Goal: Information Seeking & Learning: Check status

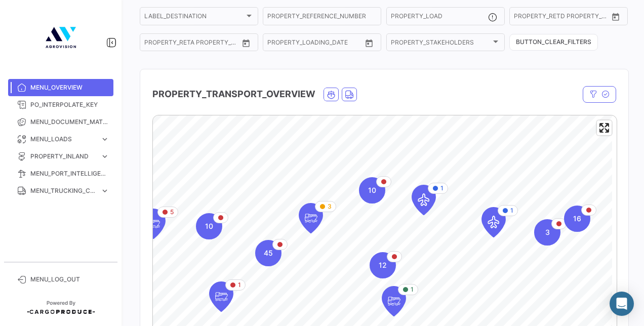
scroll to position [152, 0]
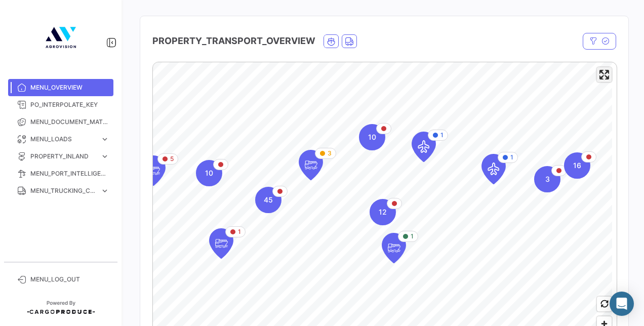
click at [599, 78] on span "Enter fullscreen" at bounding box center [604, 74] width 15 height 15
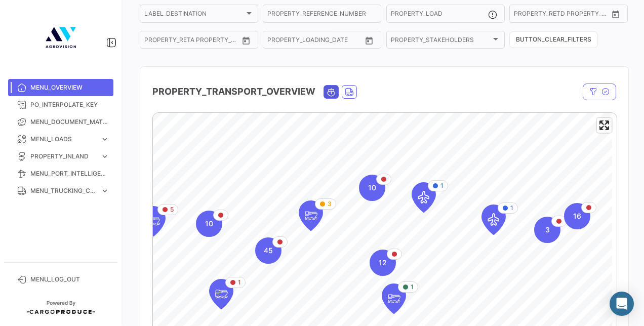
click at [331, 95] on icon "Ocean" at bounding box center [331, 92] width 9 height 9
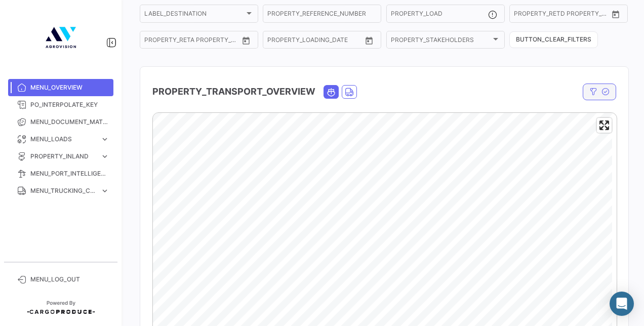
scroll to position [152, 0]
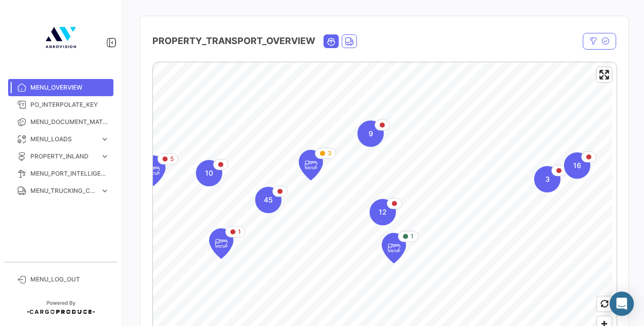
drag, startPoint x: 596, startPoint y: 74, endPoint x: 598, endPoint y: 127, distance: 52.7
click at [597, 74] on span "Enter fullscreen" at bounding box center [604, 74] width 15 height 15
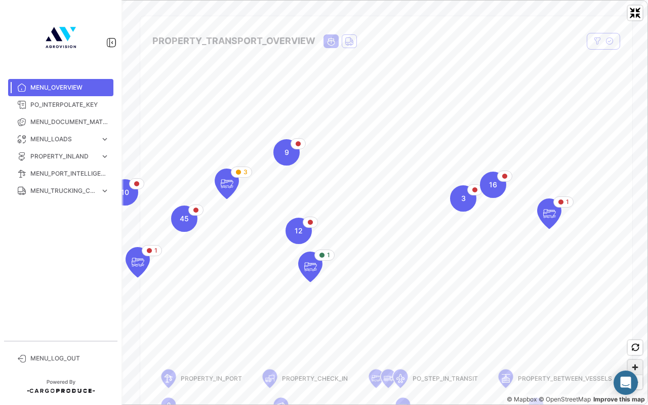
click at [634, 326] on span "Zoom in" at bounding box center [635, 367] width 15 height 15
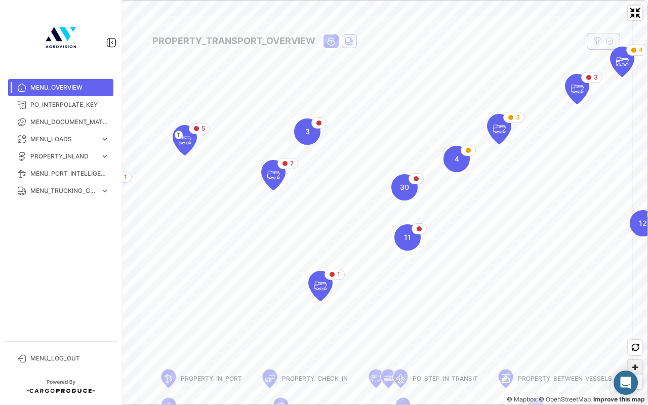
click at [635, 326] on span "Zoom in" at bounding box center [635, 367] width 15 height 15
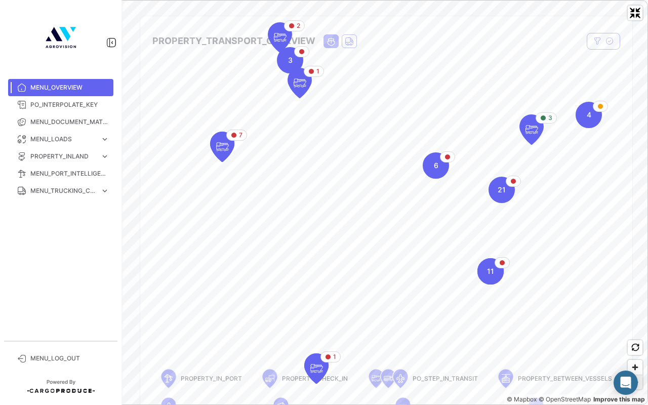
click at [632, 326] on span "Zoom out" at bounding box center [635, 382] width 15 height 14
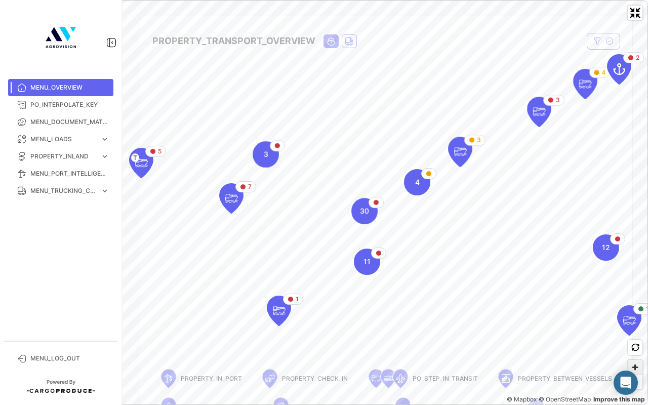
click at [637, 326] on span "Zoom in" at bounding box center [635, 367] width 15 height 15
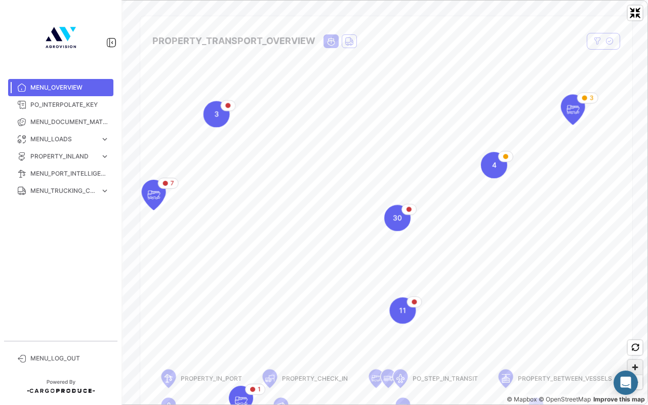
click at [637, 326] on span "Zoom in" at bounding box center [635, 367] width 15 height 15
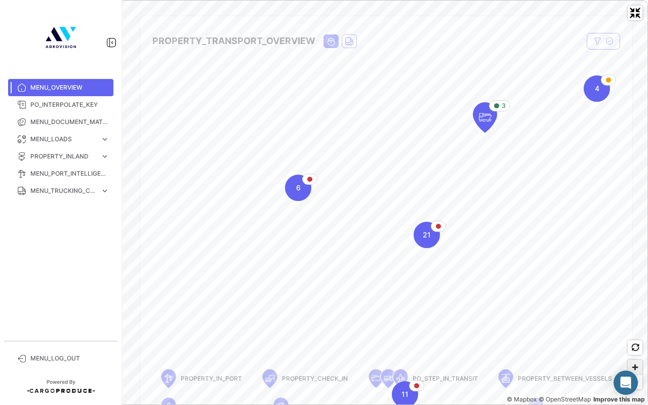
click at [635, 326] on span "Zoom in" at bounding box center [635, 367] width 15 height 15
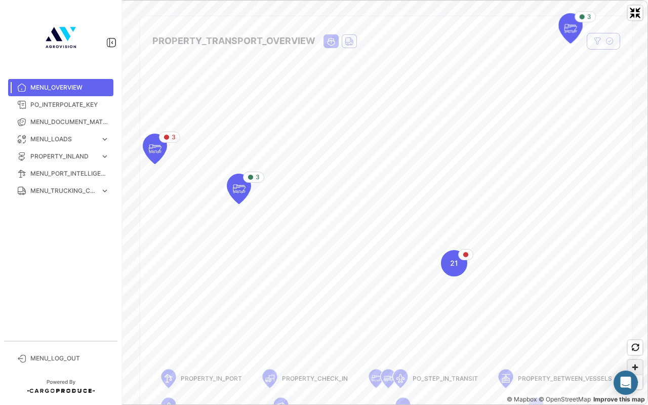
click at [638, 326] on span "Zoom in" at bounding box center [635, 367] width 15 height 15
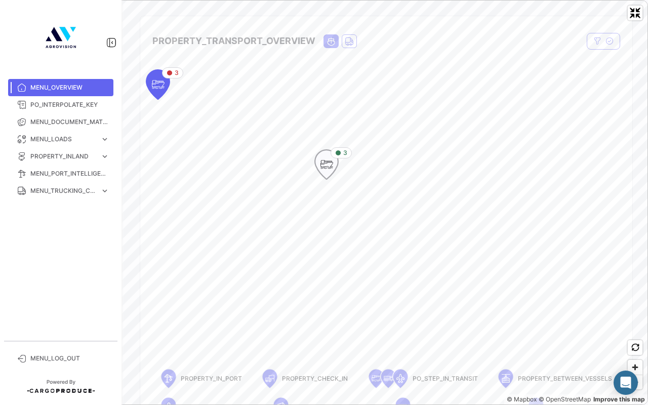
click at [333, 168] on icon "Map marker" at bounding box center [327, 164] width 14 height 21
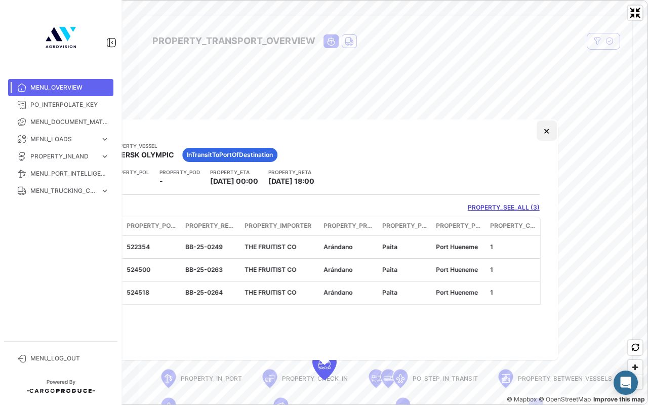
click at [547, 129] on button "×" at bounding box center [547, 131] width 20 height 20
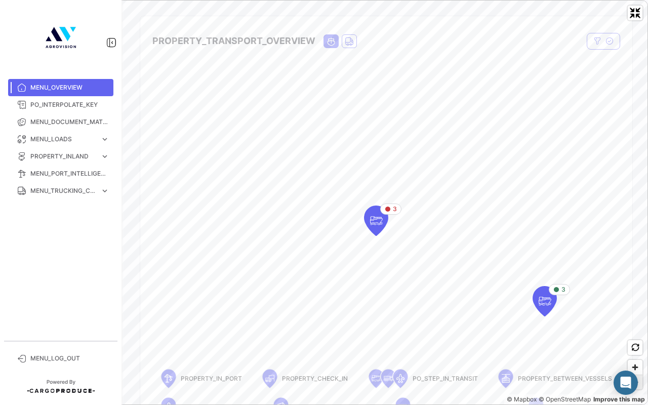
click at [636, 326] on span "Zoom out" at bounding box center [635, 382] width 15 height 14
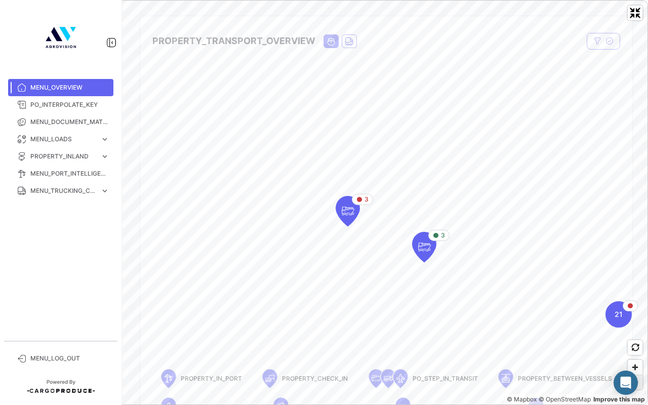
click at [636, 326] on span "Zoom out" at bounding box center [635, 382] width 15 height 14
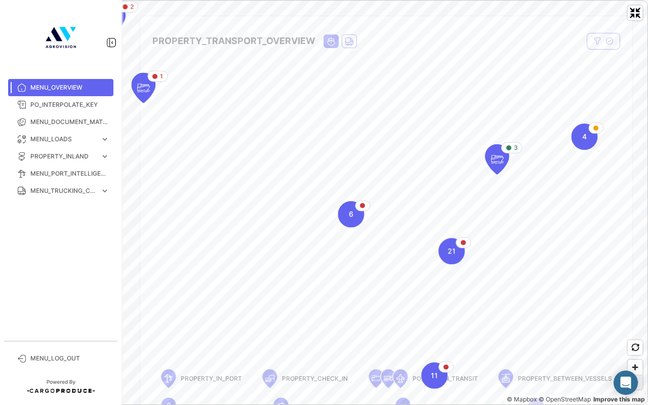
click at [636, 326] on span "Zoom out" at bounding box center [635, 382] width 15 height 14
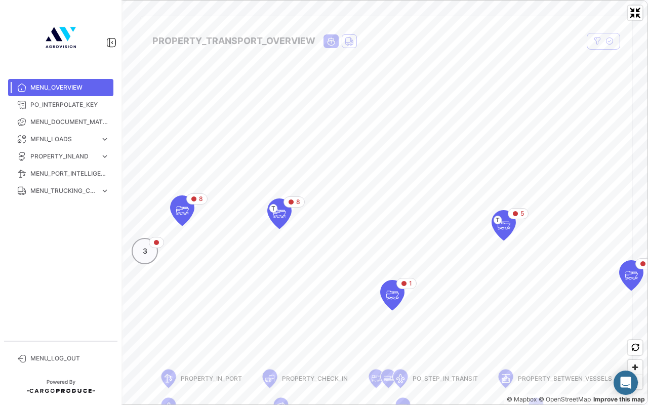
click at [143, 253] on span "3" at bounding box center [145, 251] width 5 height 10
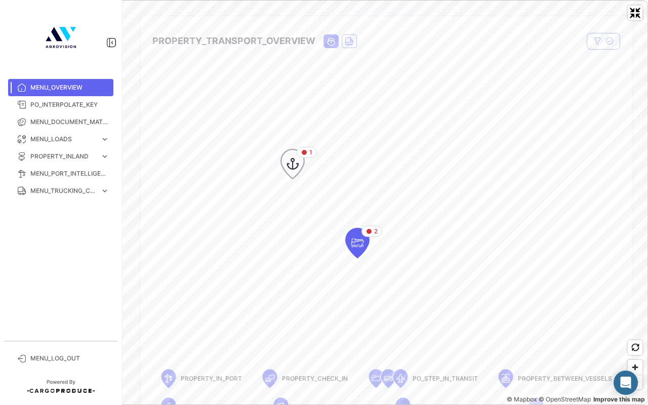
click at [297, 163] on icon "Map marker" at bounding box center [293, 163] width 14 height 21
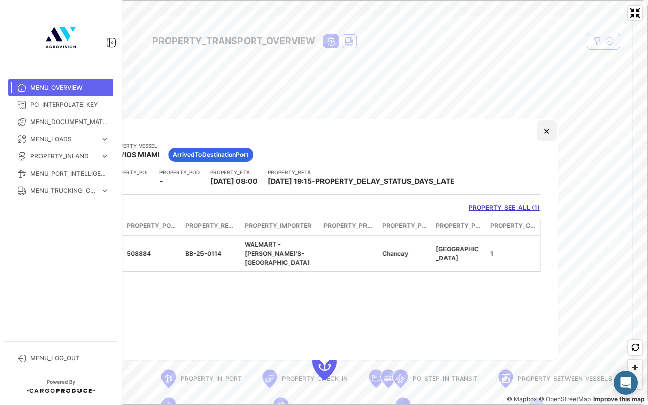
click at [547, 133] on button "×" at bounding box center [547, 131] width 20 height 20
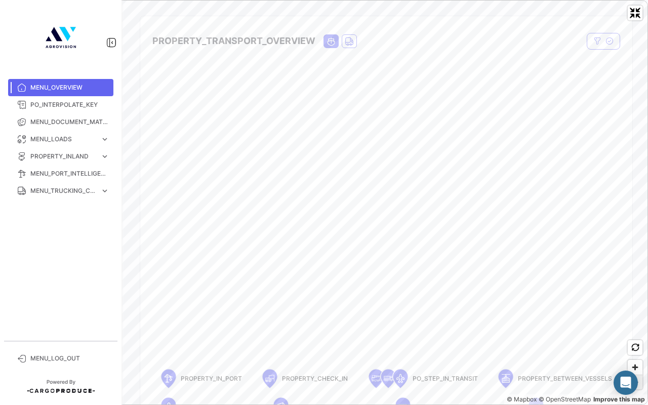
click at [632, 326] on span "Zoom out" at bounding box center [635, 382] width 15 height 14
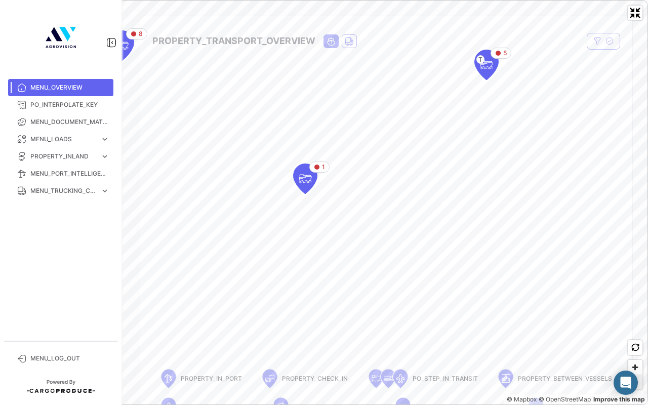
click at [631, 326] on span "Zoom out" at bounding box center [635, 382] width 15 height 14
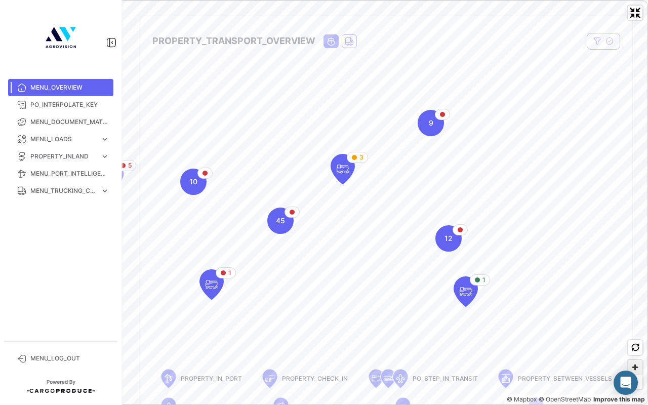
click at [635, 326] on span "Zoom in" at bounding box center [635, 367] width 15 height 15
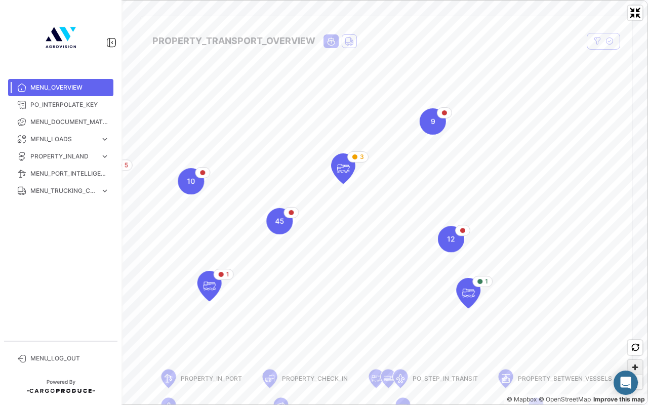
click at [635, 326] on span "Zoom in" at bounding box center [635, 367] width 15 height 15
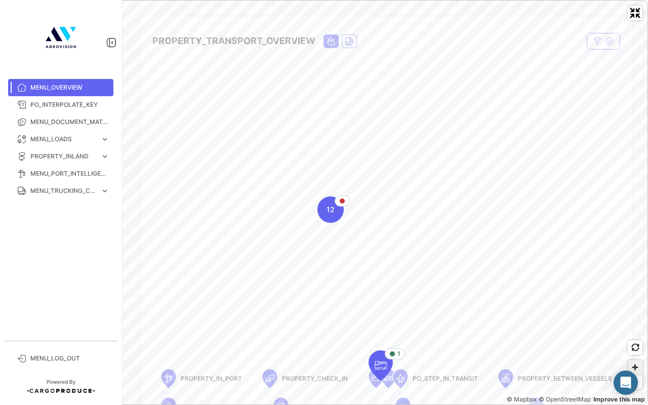
click at [632, 326] on span "Zoom in" at bounding box center [635, 367] width 15 height 15
click at [341, 226] on div "12" at bounding box center [341, 220] width 26 height 26
click at [324, 200] on span "12" at bounding box center [325, 203] width 8 height 10
click at [636, 326] on span "Zoom out" at bounding box center [635, 382] width 15 height 14
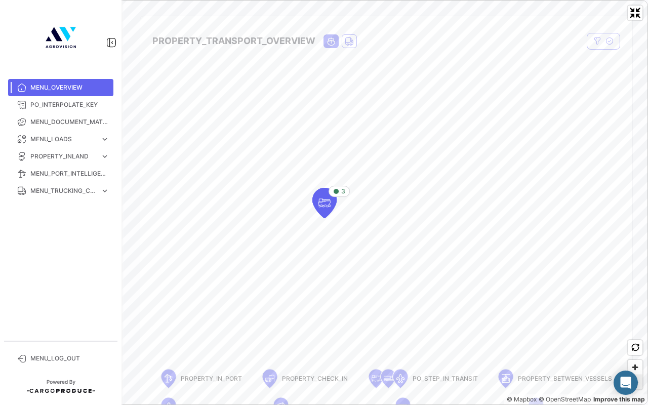
click at [636, 326] on span "Zoom out" at bounding box center [635, 382] width 15 height 14
click at [318, 200] on div "12" at bounding box center [324, 203] width 26 height 26
click at [316, 200] on icon "Map marker" at bounding box center [324, 202] width 23 height 29
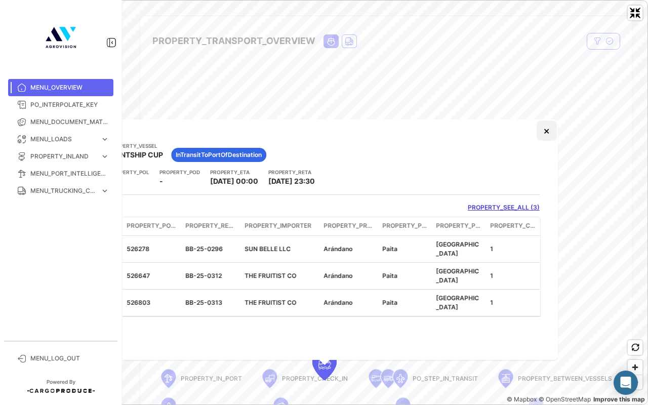
click at [547, 132] on button "×" at bounding box center [547, 131] width 20 height 20
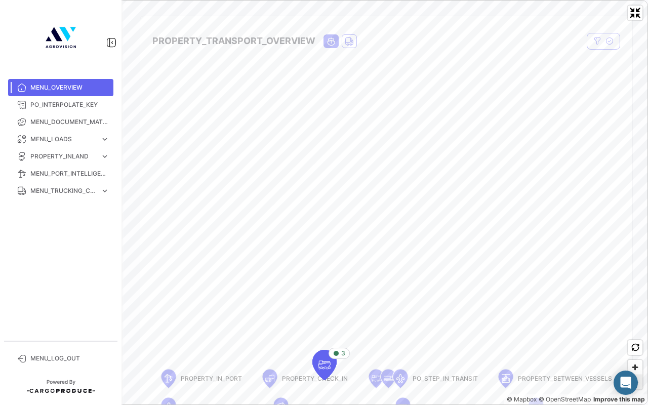
click at [638, 326] on span "Zoom out" at bounding box center [635, 382] width 15 height 14
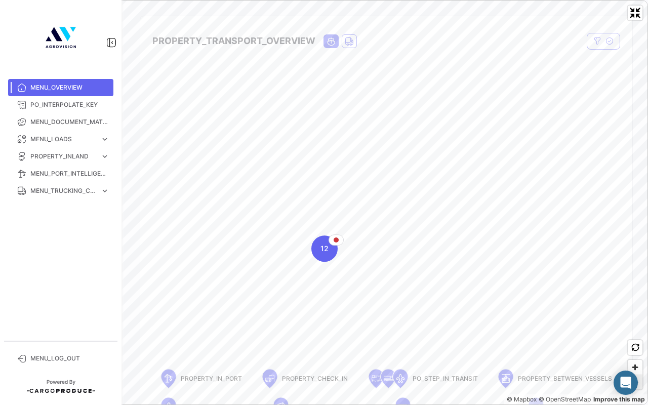
click at [638, 326] on span "Zoom out" at bounding box center [635, 382] width 15 height 14
click at [628, 326] on span "Zoom out" at bounding box center [635, 382] width 15 height 14
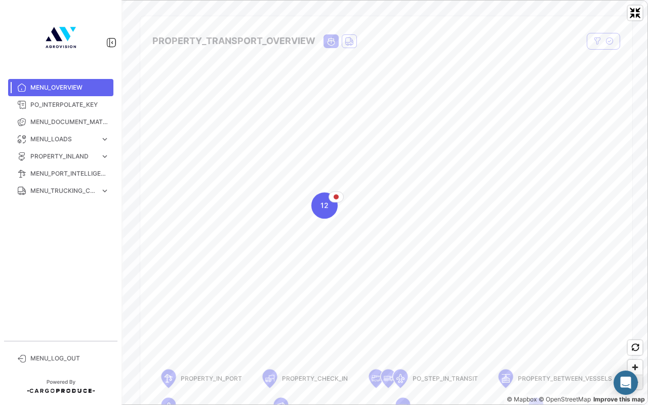
click at [630, 326] on span "Zoom out" at bounding box center [635, 382] width 15 height 14
click at [633, 326] on span "Zoom out" at bounding box center [635, 382] width 15 height 14
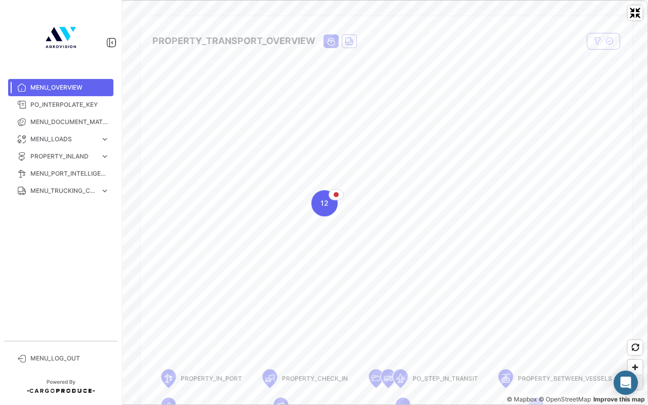
click at [633, 326] on span "Zoom out" at bounding box center [635, 382] width 15 height 14
click at [635, 326] on span "Zoom out" at bounding box center [635, 382] width 15 height 14
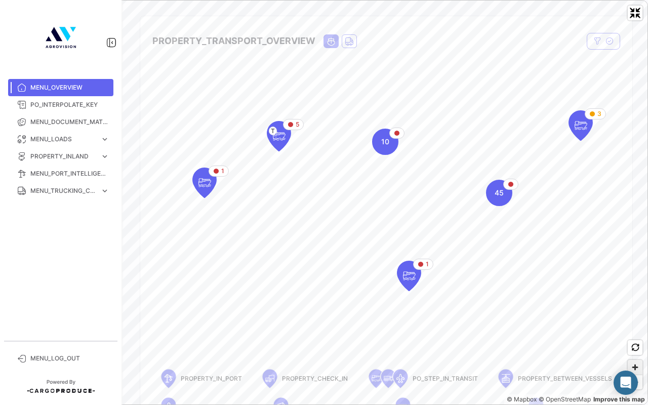
click at [637, 326] on span "Zoom in" at bounding box center [635, 367] width 15 height 15
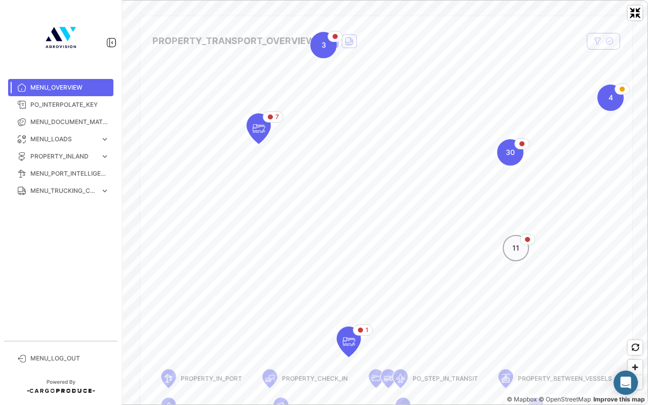
click at [515, 254] on div "11" at bounding box center [516, 248] width 26 height 26
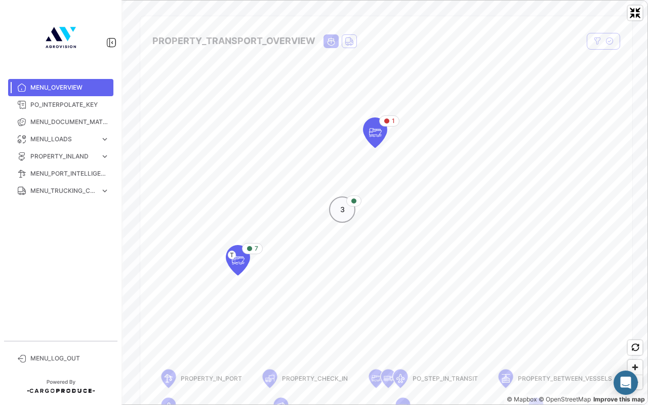
click at [342, 211] on span "3" at bounding box center [342, 210] width 5 height 10
click at [634, 326] on span "Zoom out" at bounding box center [635, 382] width 15 height 14
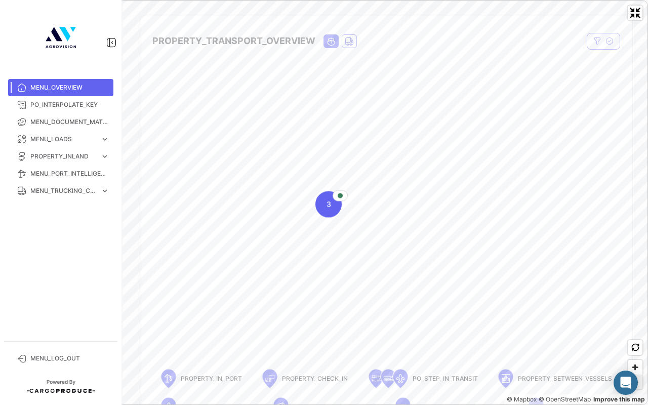
click at [634, 326] on span "Zoom out" at bounding box center [635, 382] width 15 height 14
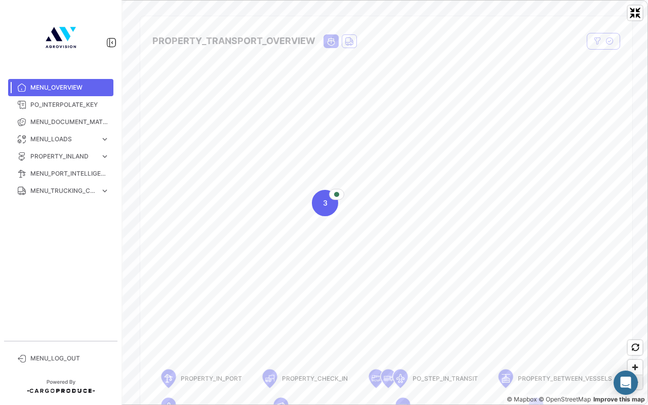
click at [634, 326] on span "Zoom out" at bounding box center [635, 382] width 15 height 14
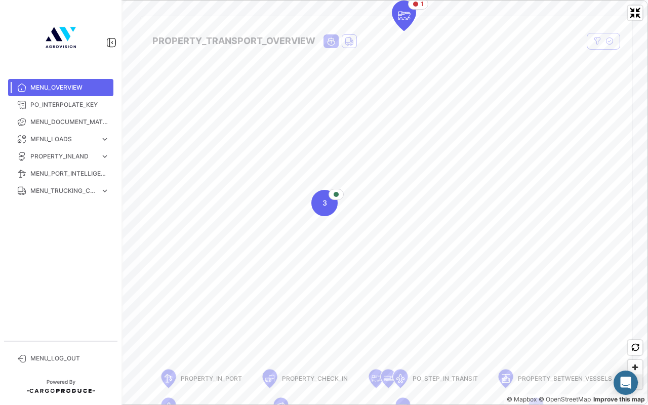
click at [634, 326] on span "Zoom out" at bounding box center [635, 382] width 15 height 14
click at [631, 326] on span "Zoom out" at bounding box center [635, 382] width 15 height 14
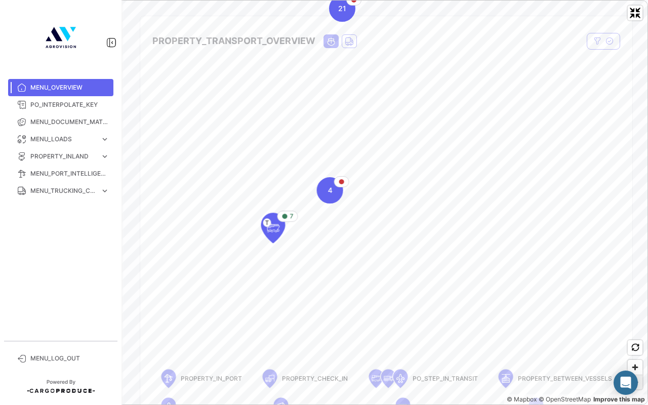
click at [631, 326] on span "Zoom out" at bounding box center [635, 382] width 15 height 14
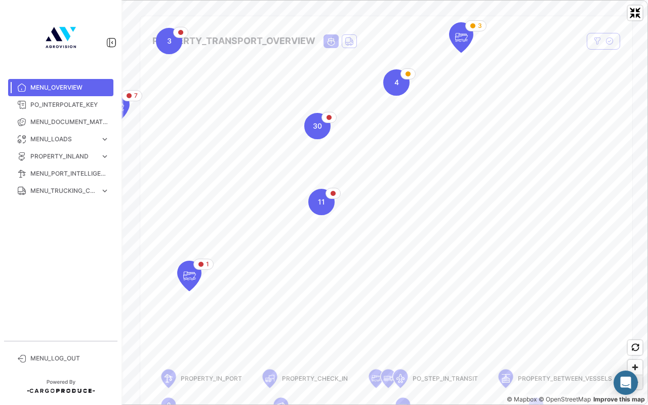
click at [631, 326] on span "Zoom out" at bounding box center [635, 382] width 15 height 14
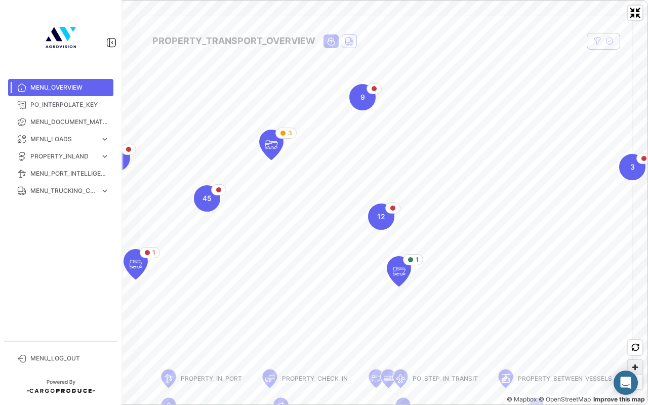
click at [638, 326] on span "Zoom in" at bounding box center [635, 367] width 15 height 15
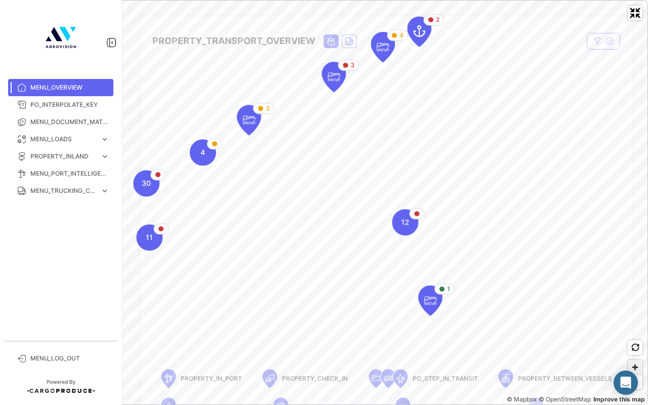
click at [638, 326] on span "Zoom in" at bounding box center [635, 367] width 15 height 15
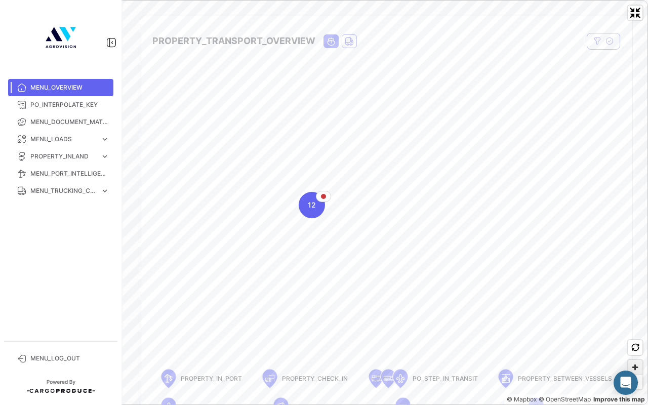
click at [632, 326] on span "Zoom in" at bounding box center [635, 367] width 15 height 15
click at [261, 217] on div "12" at bounding box center [253, 214] width 26 height 26
click at [324, 211] on div "12" at bounding box center [324, 203] width 26 height 26
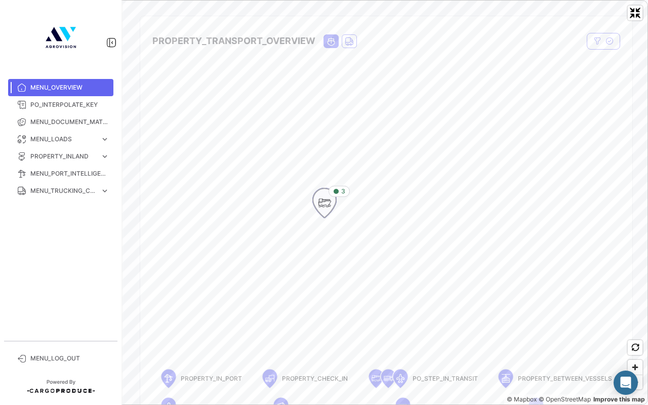
click at [318, 207] on icon "Map marker" at bounding box center [324, 202] width 14 height 21
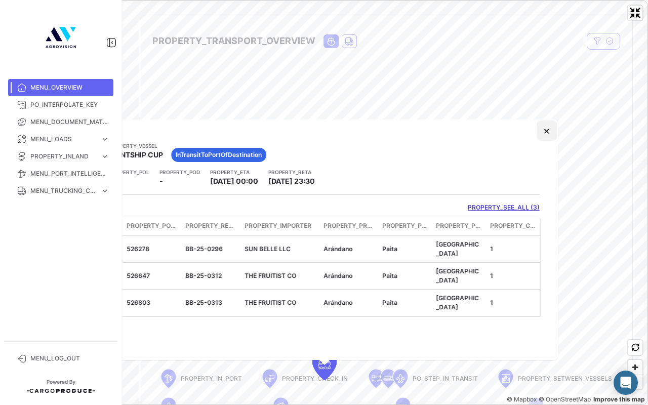
click at [548, 129] on button "×" at bounding box center [547, 131] width 20 height 20
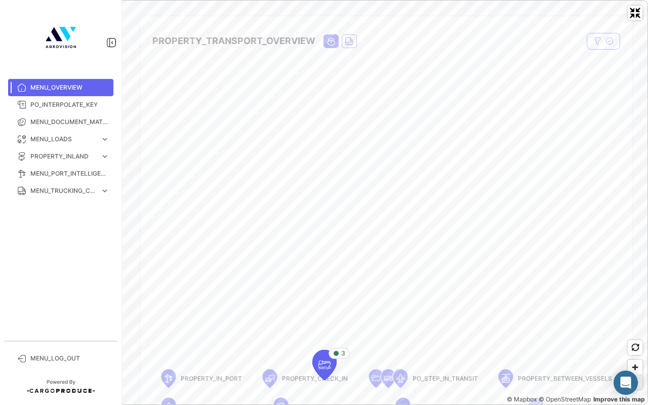
click at [635, 326] on span "Zoom out" at bounding box center [635, 382] width 15 height 14
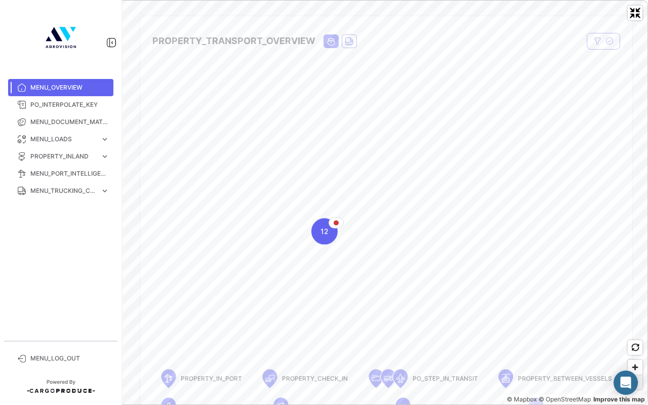
click at [635, 326] on span "Zoom out" at bounding box center [635, 382] width 15 height 14
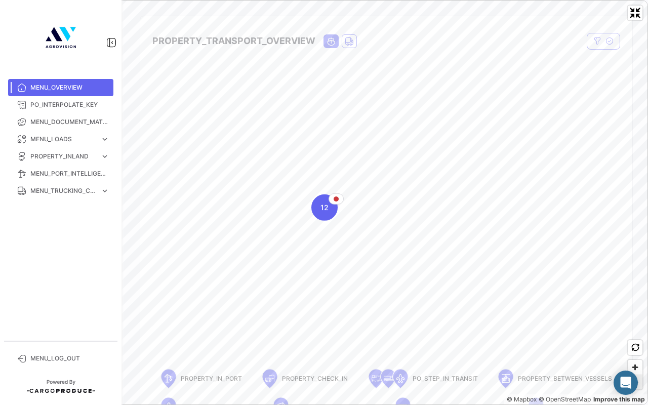
click at [635, 326] on span "Zoom out" at bounding box center [635, 382] width 15 height 14
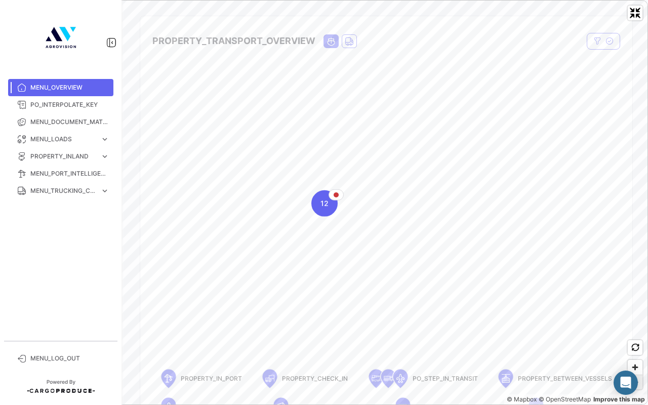
click at [635, 326] on span "Zoom out" at bounding box center [635, 382] width 15 height 14
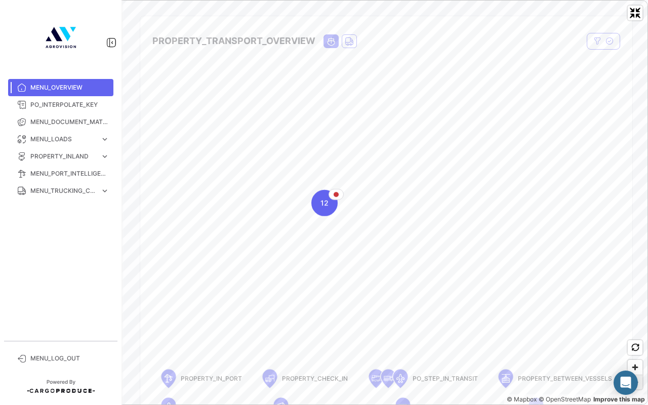
click at [635, 326] on span "Zoom out" at bounding box center [635, 382] width 15 height 14
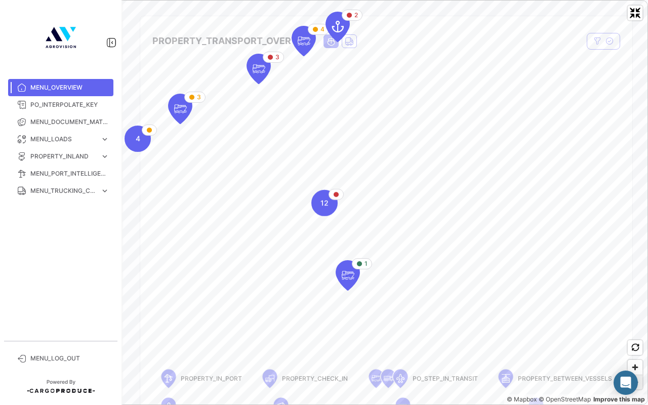
click at [635, 326] on span "Zoom out" at bounding box center [635, 382] width 15 height 14
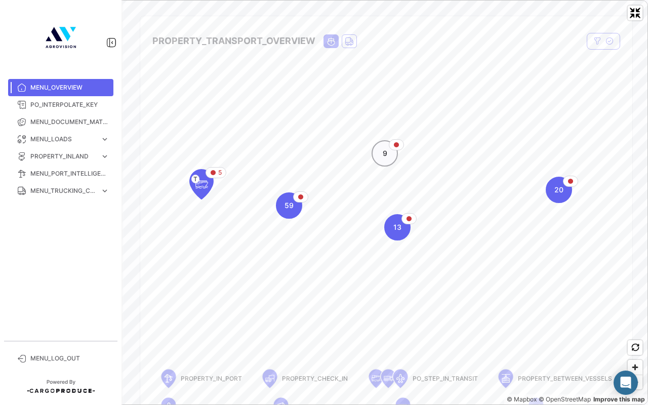
click at [383, 1] on div "5 T 9 20 13 59" at bounding box center [324, 1] width 647 height 0
click at [635, 326] on span "Zoom in" at bounding box center [635, 367] width 15 height 15
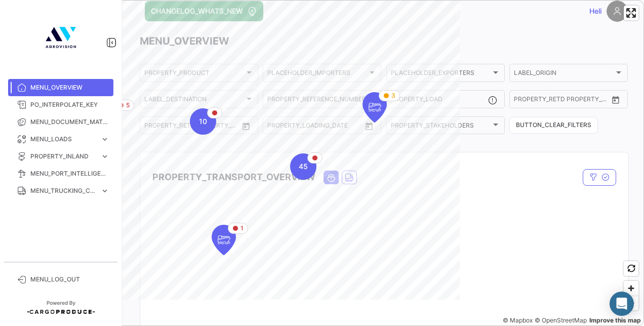
scroll to position [0, 0]
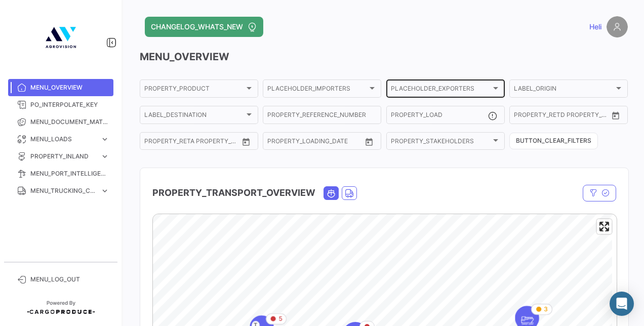
click at [494, 89] on div at bounding box center [495, 88] width 5 height 3
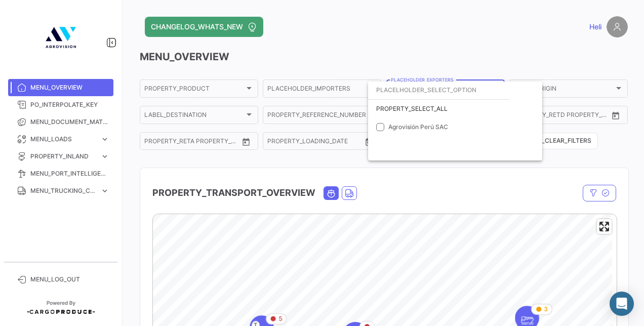
click at [325, 40] on div at bounding box center [322, 163] width 644 height 326
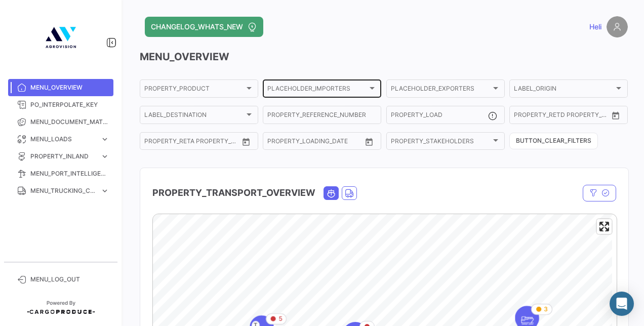
click at [358, 83] on div "PLACEHOLDER_IMPORTERS PLACEHOLDER_IMPORTERS" at bounding box center [321, 88] width 109 height 20
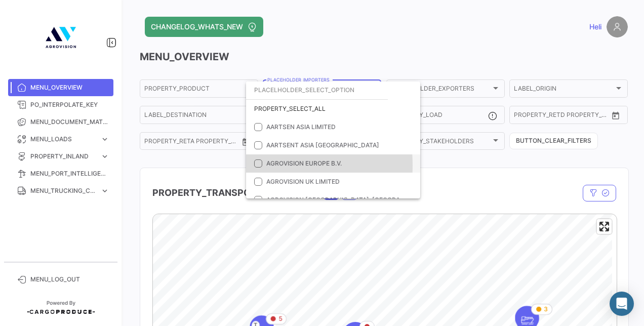
click at [256, 165] on mat-pseudo-checkbox at bounding box center [258, 164] width 8 height 8
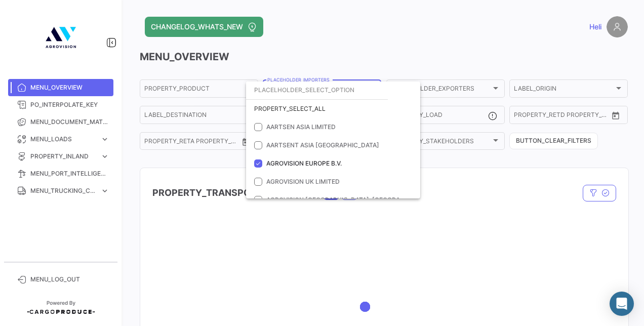
click at [353, 35] on div at bounding box center [322, 163] width 644 height 326
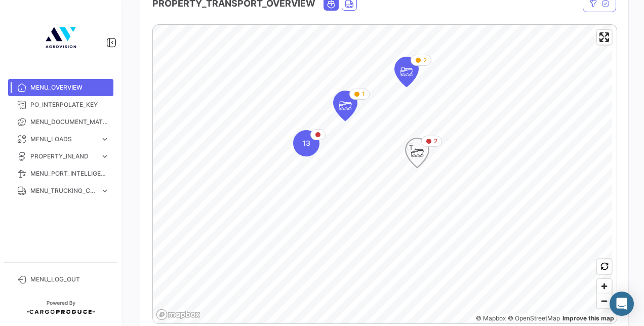
scroll to position [203, 0]
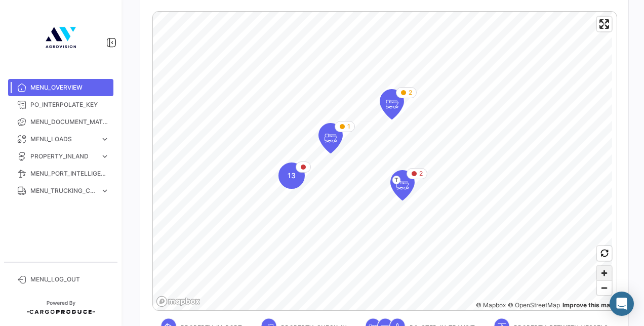
click at [598, 269] on span "Zoom in" at bounding box center [604, 273] width 15 height 15
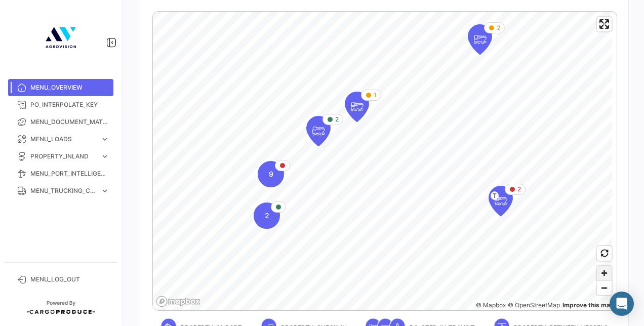
click at [597, 273] on span "Zoom in" at bounding box center [604, 273] width 15 height 15
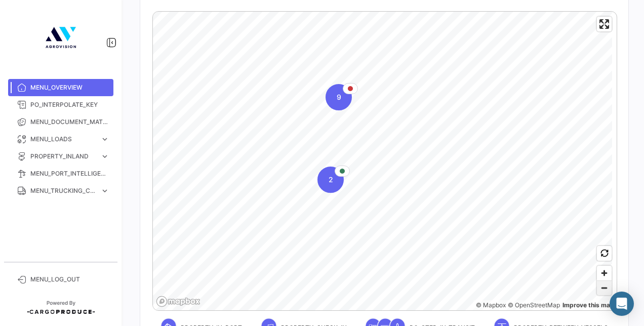
click at [602, 287] on span "Zoom out" at bounding box center [604, 288] width 15 height 14
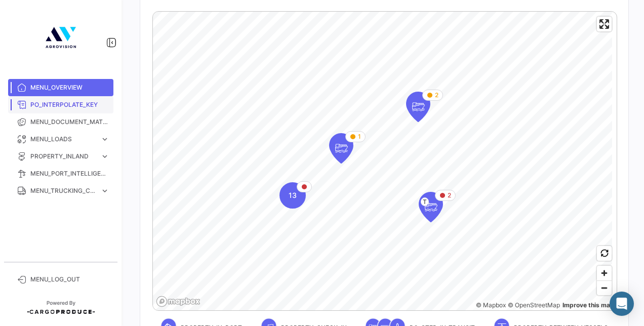
click at [73, 106] on span "PO_INTERPOLATE_KEY" at bounding box center [69, 104] width 79 height 9
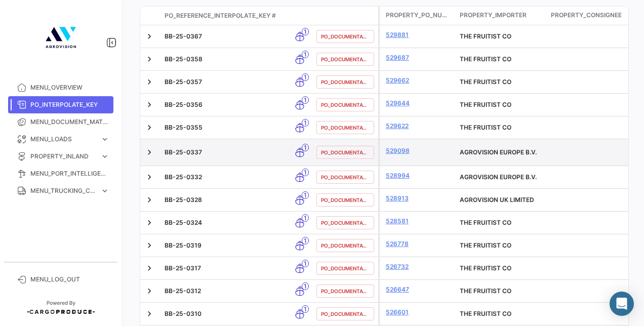
scroll to position [484, 0]
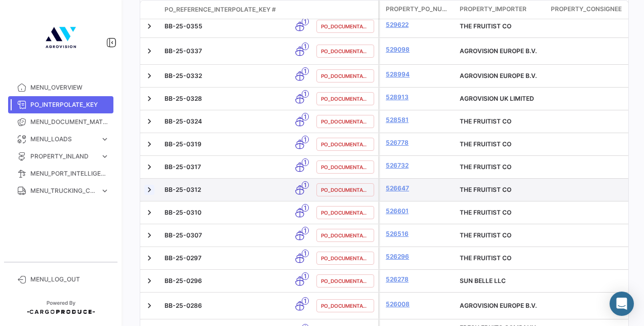
click at [146, 187] on link at bounding box center [149, 190] width 10 height 10
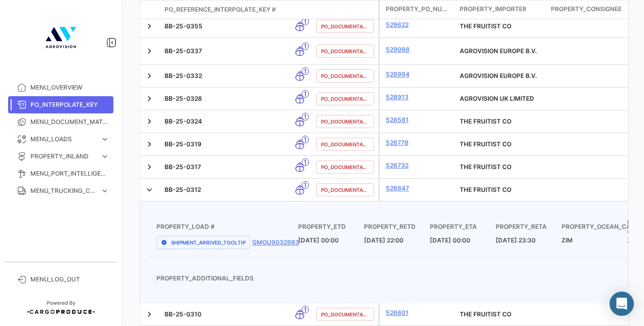
click at [284, 236] on div "SHIPMENT_ARRIVED_TOOLTIP GMOU9032983" at bounding box center [227, 242] width 142 height 13
click at [285, 238] on link "GMOU9032983" at bounding box center [275, 242] width 47 height 9
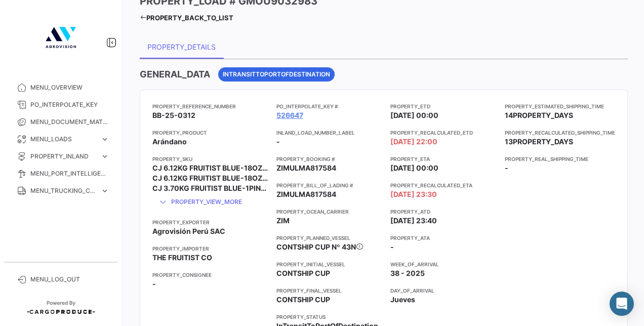
scroll to position [51, 0]
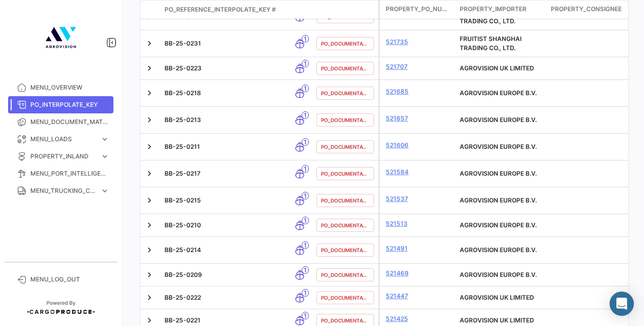
scroll to position [2206, 0]
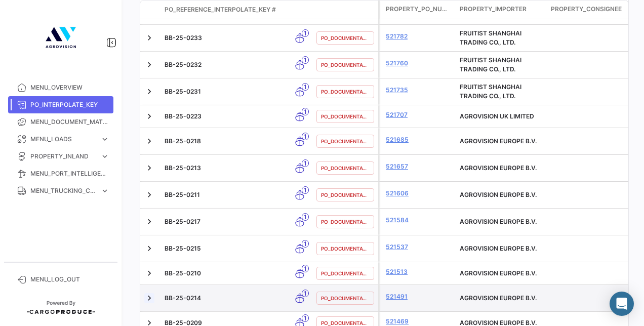
click at [150, 293] on link at bounding box center [149, 298] width 10 height 10
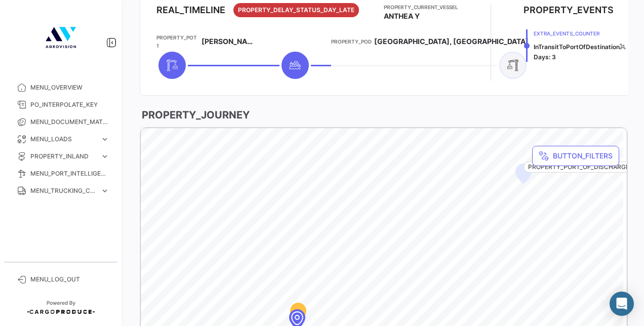
scroll to position [458, 0]
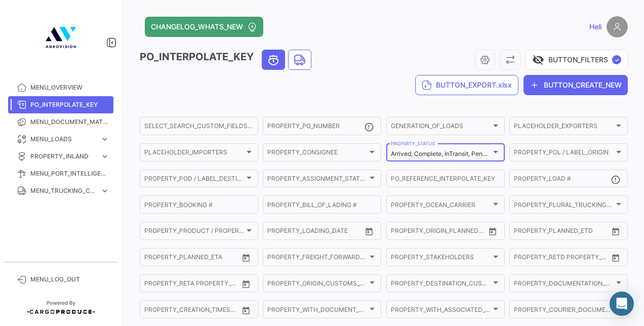
click at [491, 153] on div at bounding box center [495, 152] width 9 height 8
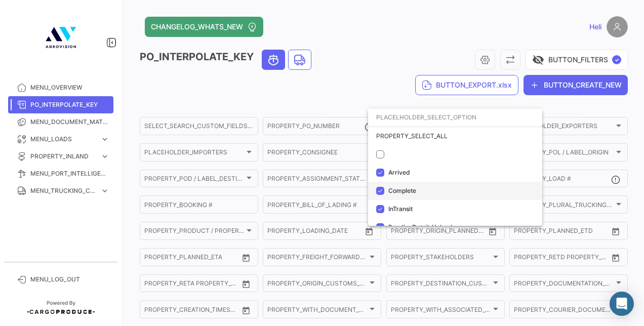
scroll to position [10, 0]
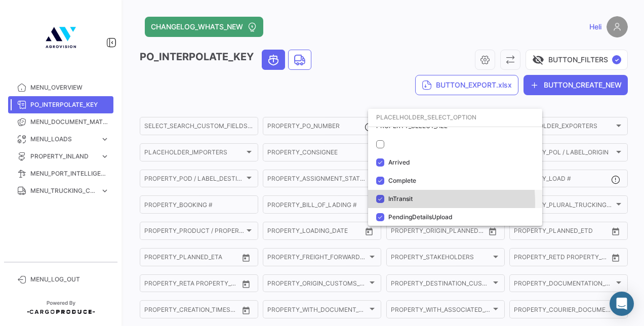
click at [381, 203] on mat-option "InTransit" at bounding box center [455, 199] width 174 height 18
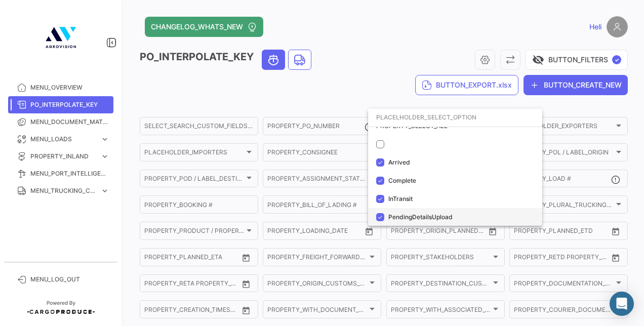
click at [382, 222] on mat-option "PendingDetailsUpload" at bounding box center [455, 217] width 174 height 18
click at [343, 88] on div at bounding box center [322, 163] width 644 height 326
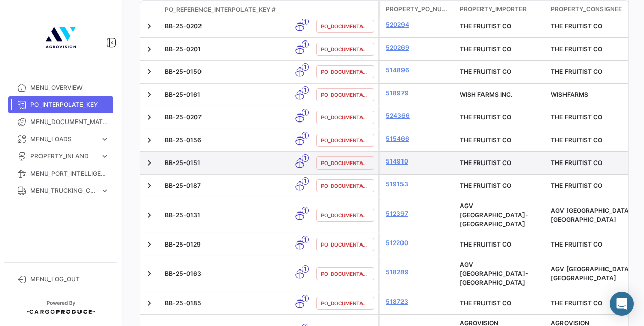
scroll to position [911, 0]
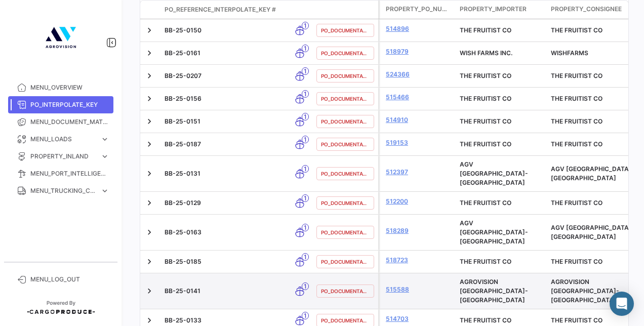
click at [147, 277] on div at bounding box center [150, 290] width 12 height 27
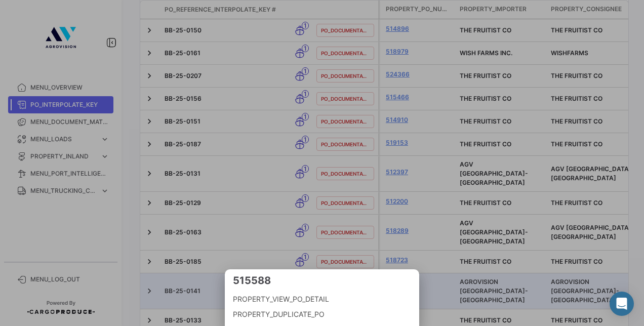
click at [151, 243] on div at bounding box center [322, 163] width 644 height 326
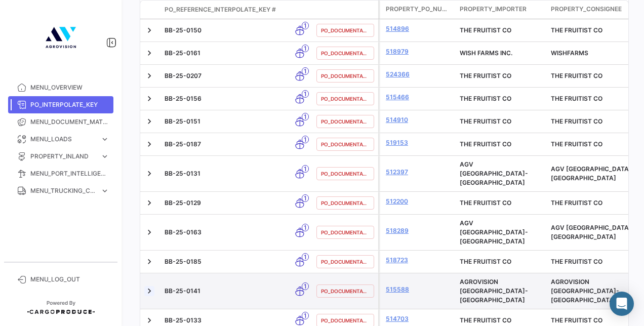
click at [149, 286] on link at bounding box center [149, 291] width 10 height 10
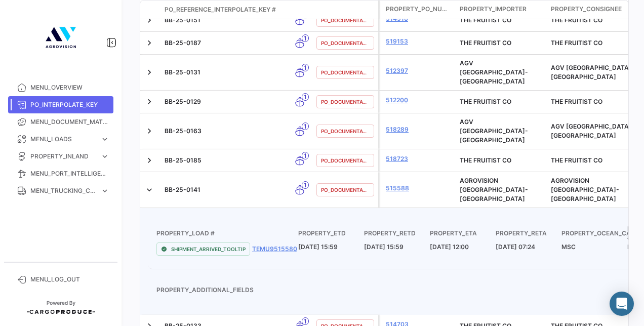
scroll to position [1317, 0]
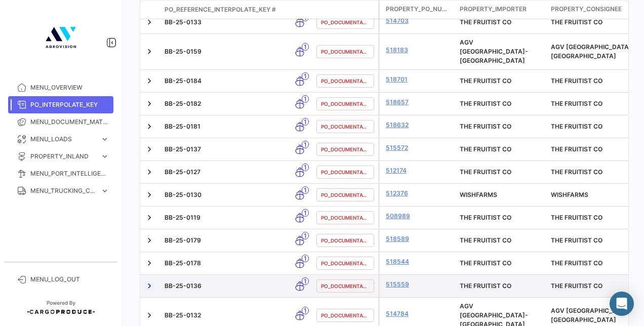
click at [148, 281] on link at bounding box center [149, 286] width 10 height 10
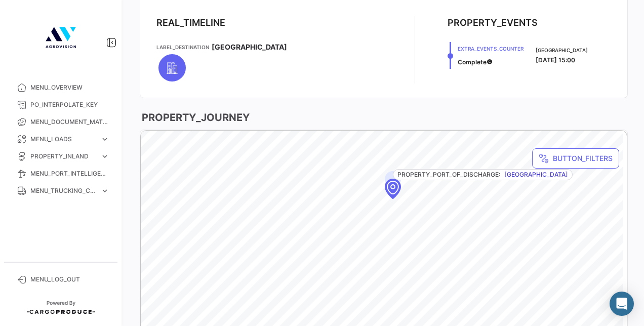
scroll to position [295, 0]
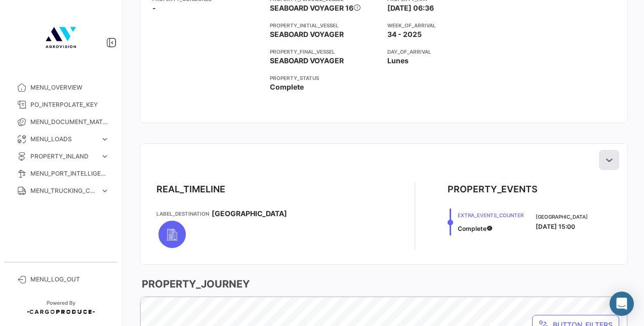
click at [604, 161] on icon at bounding box center [609, 160] width 10 height 10
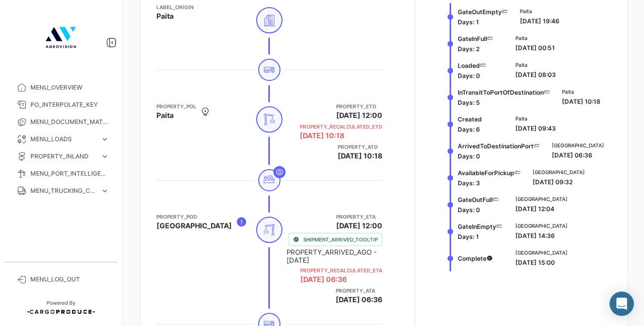
scroll to position [516, 0]
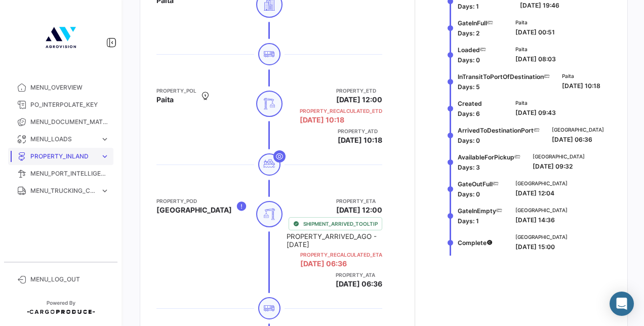
click at [74, 155] on span "PROPERTY_INLAND" at bounding box center [63, 156] width 66 height 9
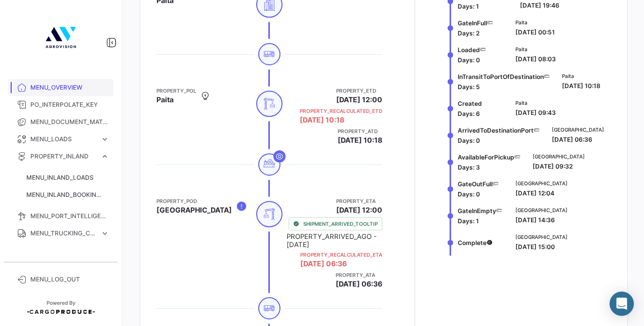
click at [51, 91] on span "MENU_OVERVIEW" at bounding box center [69, 87] width 79 height 9
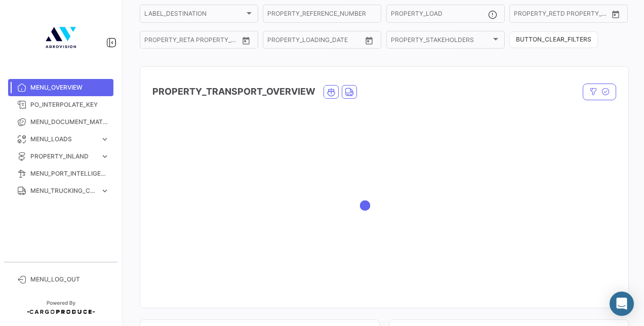
scroll to position [152, 0]
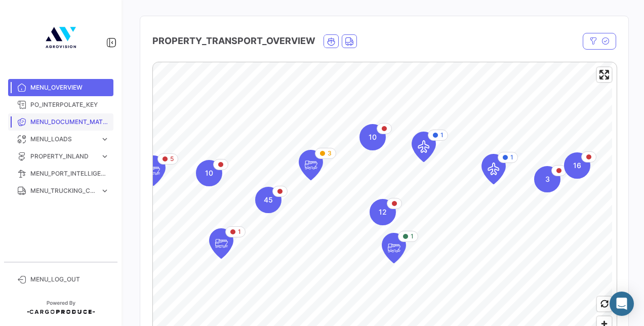
click at [62, 124] on span "MENU_DOCUMENT_MATRIX" at bounding box center [69, 121] width 79 height 9
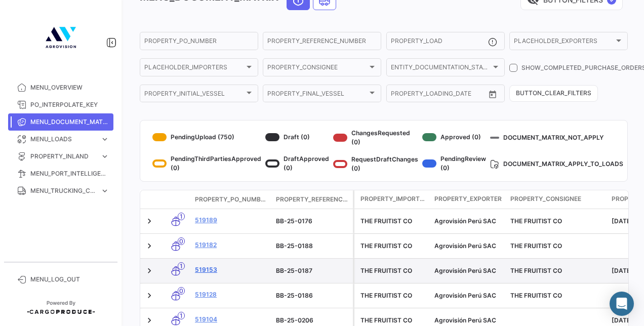
scroll to position [101, 0]
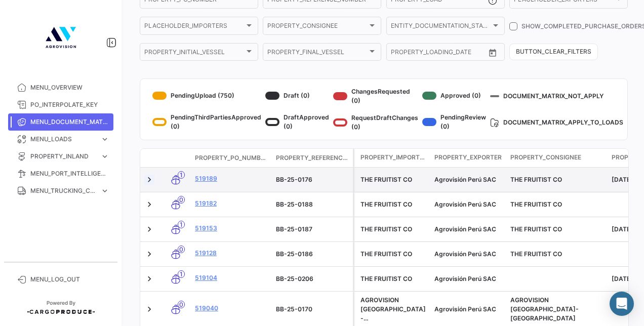
click at [150, 180] on link at bounding box center [149, 180] width 10 height 10
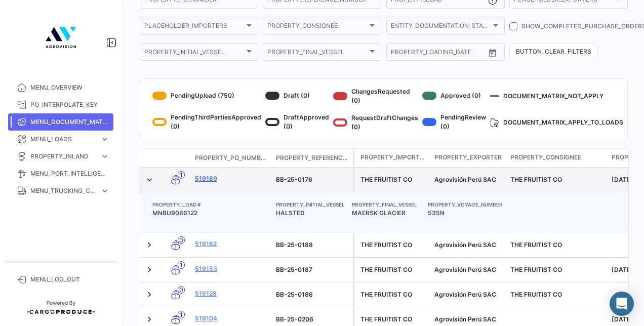
click at [201, 176] on link "519189" at bounding box center [231, 178] width 73 height 9
click at [206, 178] on link "519189" at bounding box center [231, 178] width 73 height 9
click at [203, 179] on link "519189" at bounding box center [231, 178] width 73 height 9
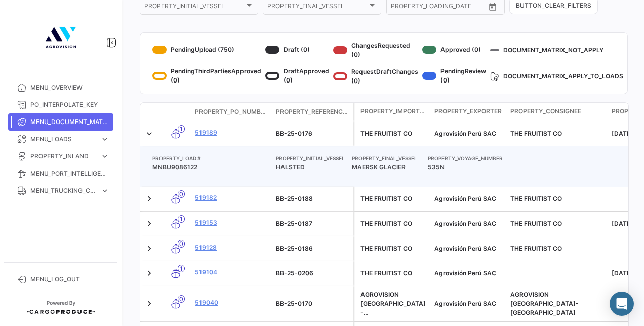
scroll to position [203, 0]
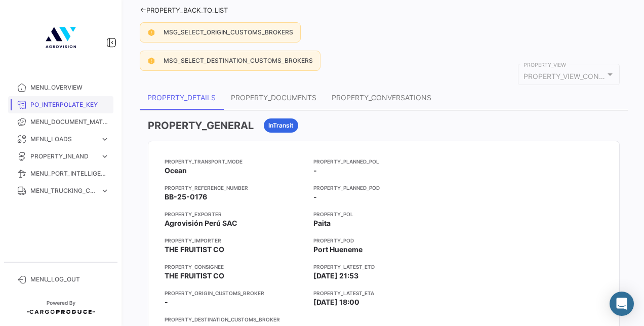
scroll to position [6, 0]
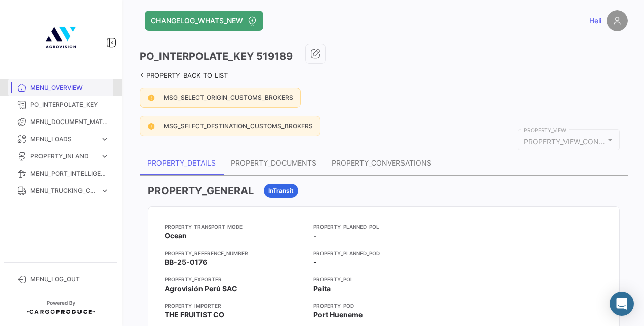
click at [73, 90] on span "MENU_OVERVIEW" at bounding box center [69, 87] width 79 height 9
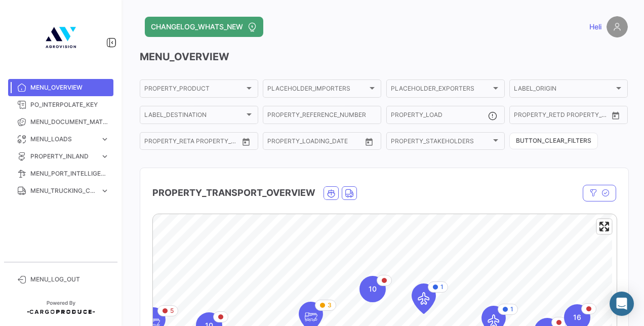
click at [507, 179] on div "PROPERTY_TRANSPORT_OVERVIEW" at bounding box center [384, 186] width 488 height 37
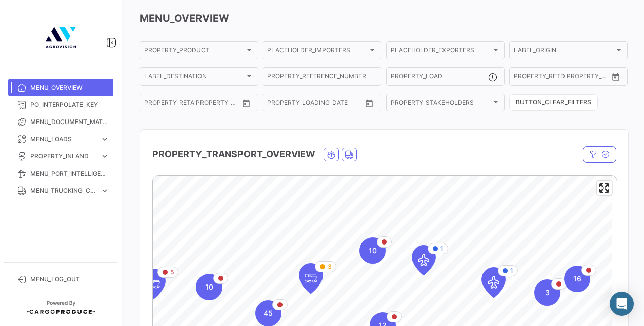
scroll to position [101, 0]
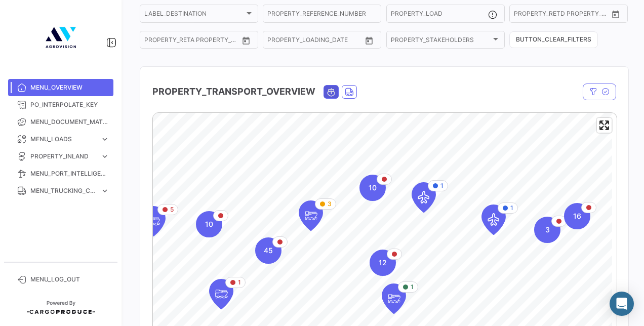
click at [324, 92] on span "Ocean" at bounding box center [331, 92] width 14 height 13
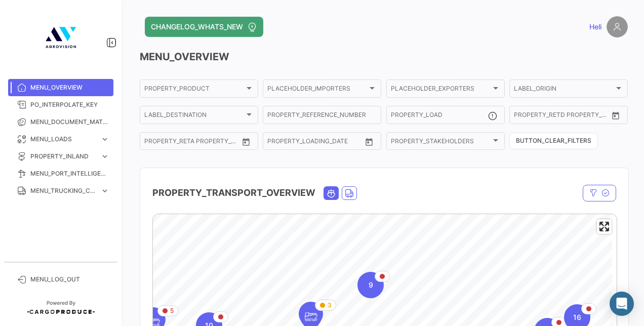
scroll to position [203, 0]
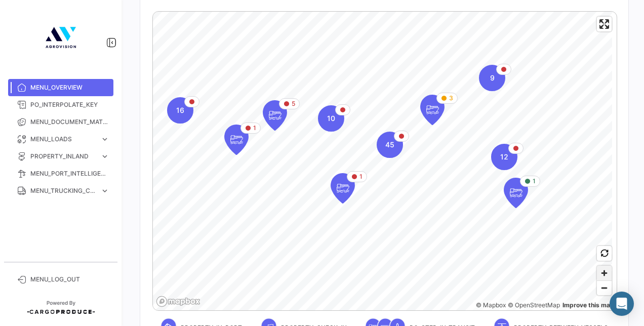
click at [602, 268] on span "Zoom in" at bounding box center [604, 273] width 15 height 15
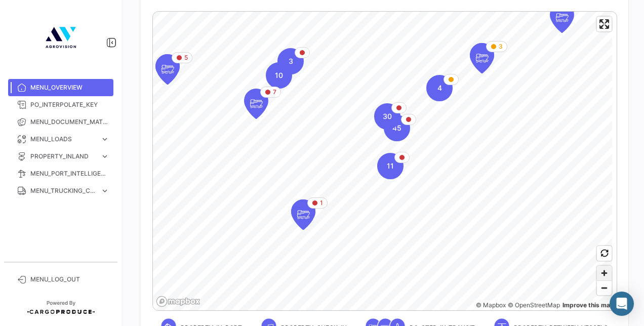
scroll to position [101, 0]
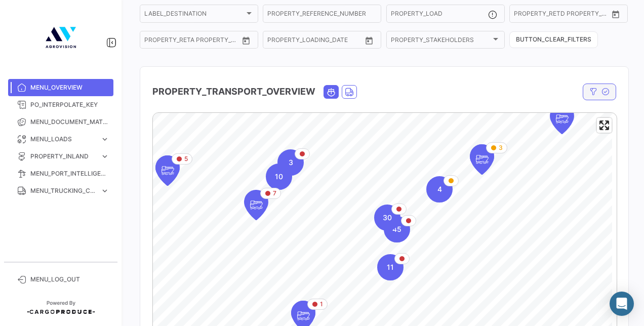
click at [602, 93] on icon "button" at bounding box center [606, 92] width 8 height 8
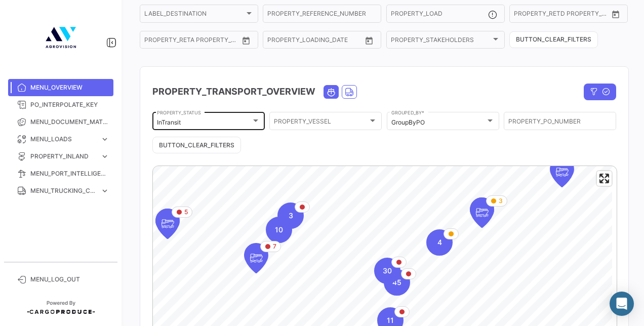
click at [251, 122] on div at bounding box center [255, 121] width 9 height 8
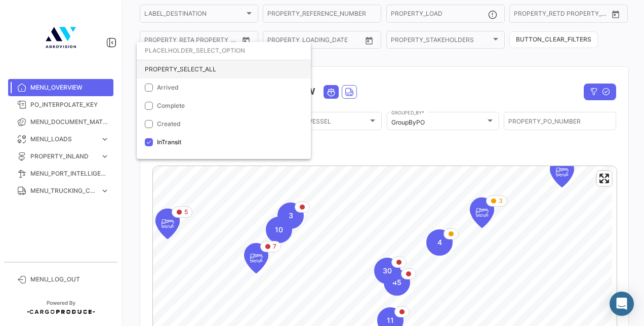
click at [174, 70] on div "PROPERTY_SELECT_ALL" at bounding box center [224, 69] width 174 height 18
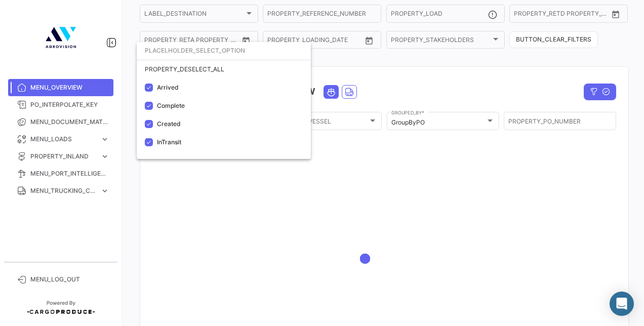
click at [406, 92] on div at bounding box center [322, 163] width 644 height 326
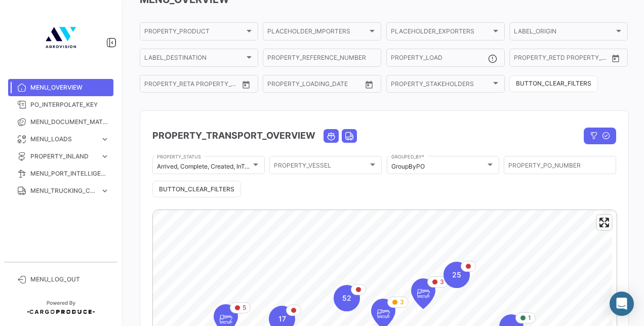
scroll to position [0, 0]
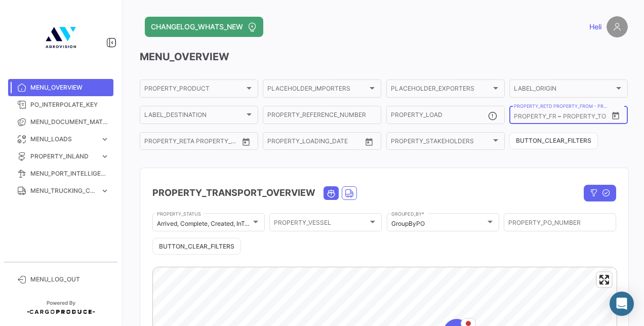
click at [542, 119] on input "PROPERTY_RETD PROPERTY_FROM - PROPERTY_RETD PROPERTY_TO" at bounding box center [535, 116] width 42 height 7
click at [306, 114] on input "PROPERTY_REFERENCE_NUMBER" at bounding box center [321, 116] width 109 height 7
click at [614, 23] on img at bounding box center [617, 26] width 21 height 21
click at [614, 26] on img at bounding box center [617, 26] width 21 height 21
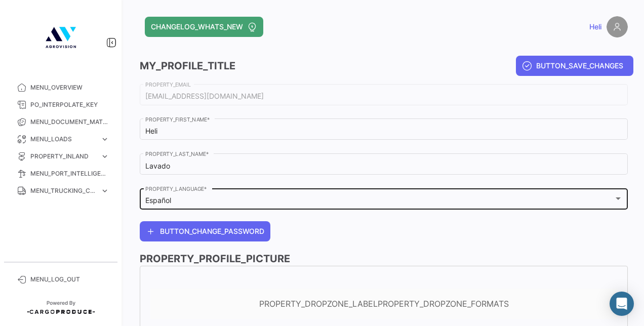
click at [258, 190] on div "Español PROPERTY_LANGUAGE *" at bounding box center [383, 197] width 477 height 23
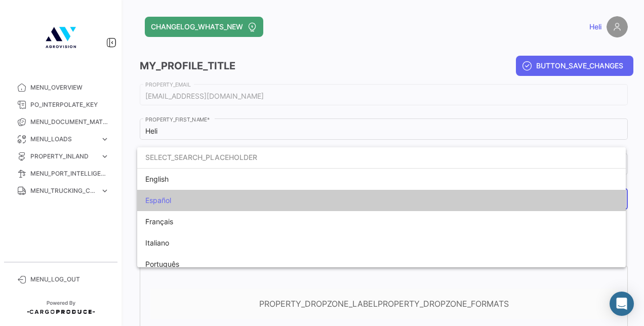
scroll to position [7, 0]
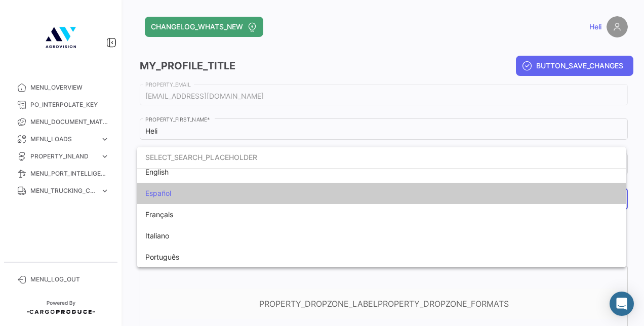
click at [189, 195] on span "Español" at bounding box center [216, 193] width 142 height 21
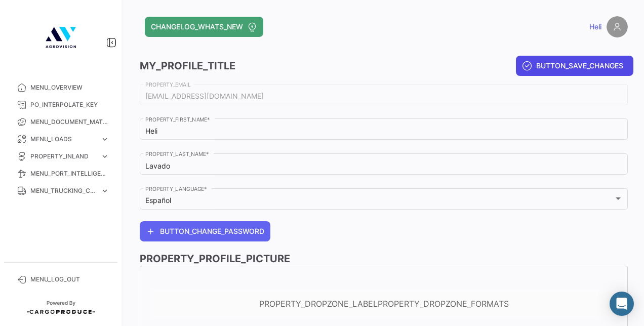
click at [563, 73] on button "BUTTON_SAVE_CHANGES" at bounding box center [574, 66] width 117 height 20
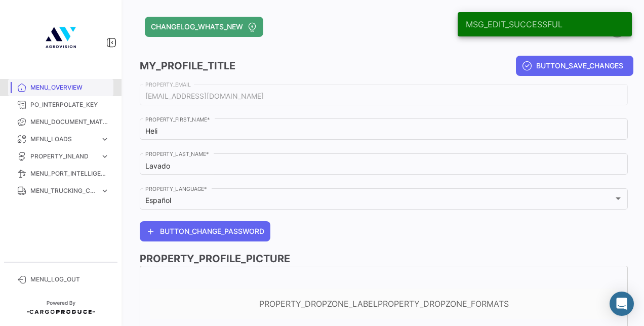
click at [67, 90] on span "MENU_OVERVIEW" at bounding box center [69, 87] width 79 height 9
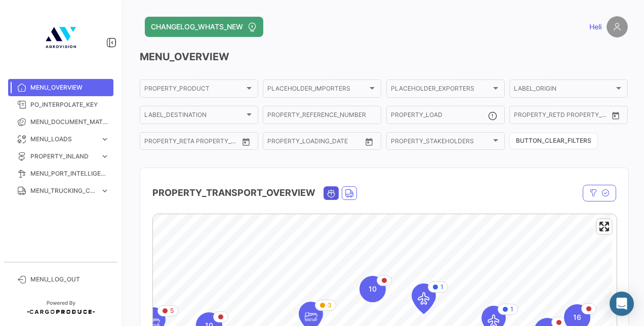
click at [329, 193] on icon "Ocean" at bounding box center [331, 193] width 9 height 9
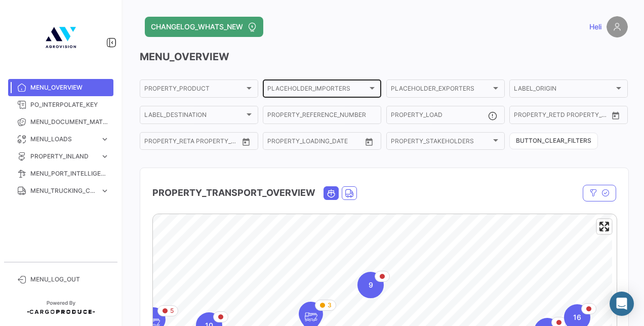
click at [378, 91] on div "PLACEHOLDER_IMPORTERS PLACEHOLDER_IMPORTERS" at bounding box center [322, 88] width 118 height 20
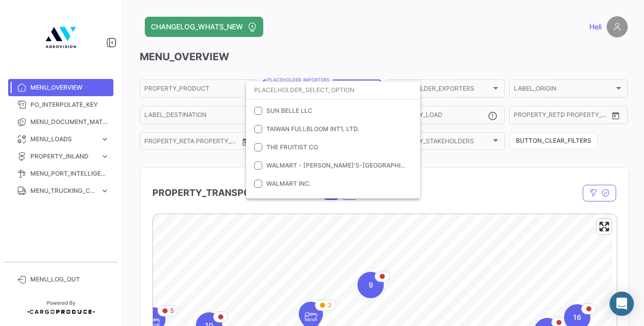
scroll to position [375, 0]
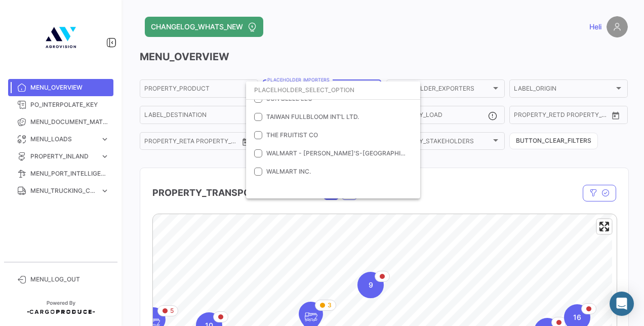
click at [282, 34] on div at bounding box center [322, 163] width 644 height 326
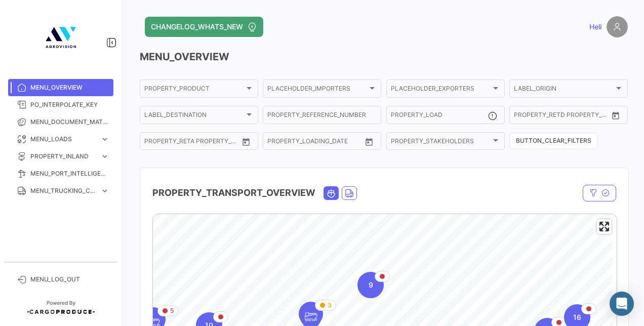
click at [364, 77] on div "MENU_OVERVIEW PROPERTY_PRODUCT PROPERTY_PRODUCT PLACEHOLDER_IMPORTERS PLACEHOLD…" at bounding box center [384, 318] width 488 height 536
click at [365, 79] on div "PLACEHOLDER_IMPORTERS PLACEHOLDER_IMPORTERS" at bounding box center [321, 88] width 109 height 20
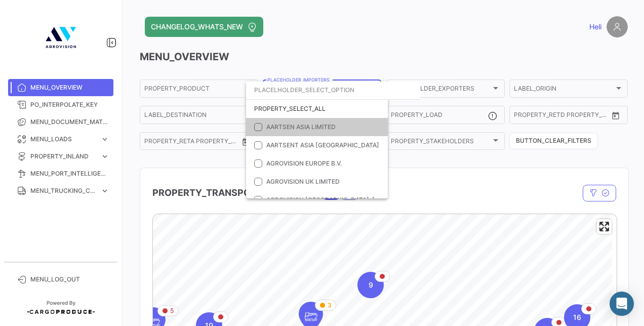
click at [365, 86] on input "dropdown search" at bounding box center [333, 90] width 174 height 18
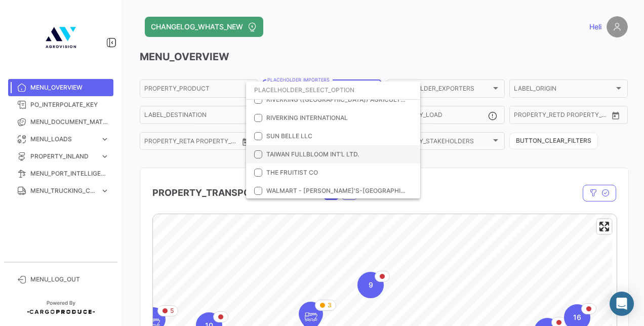
scroll to position [324, 0]
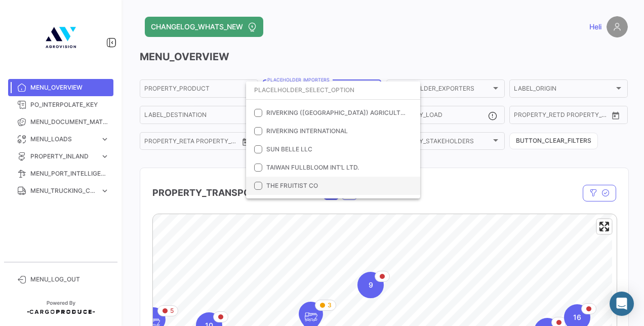
click at [259, 183] on mat-pseudo-checkbox at bounding box center [258, 186] width 8 height 8
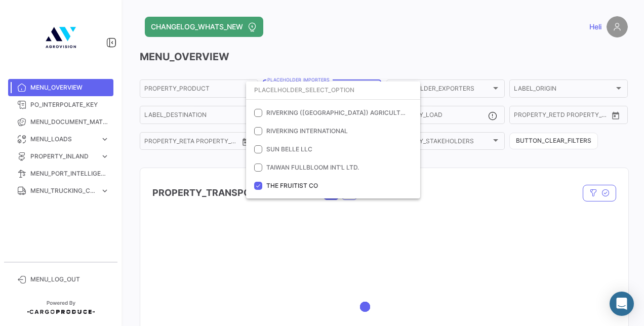
click at [316, 63] on div at bounding box center [322, 163] width 644 height 326
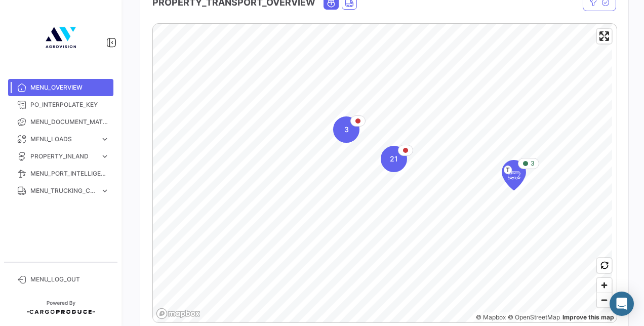
scroll to position [203, 0]
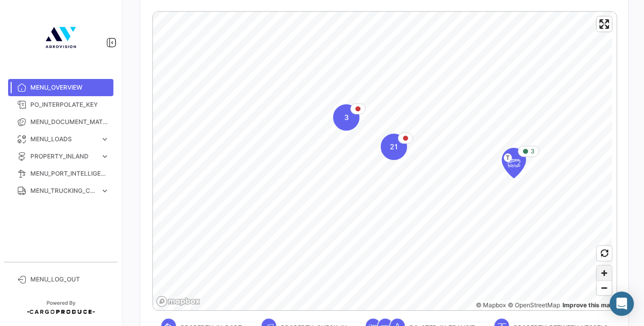
click at [599, 275] on span "Zoom in" at bounding box center [604, 273] width 15 height 15
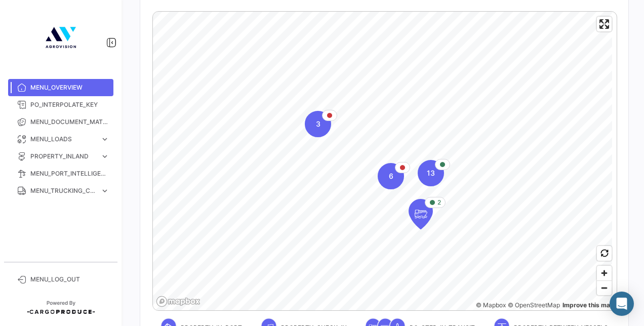
scroll to position [101, 0]
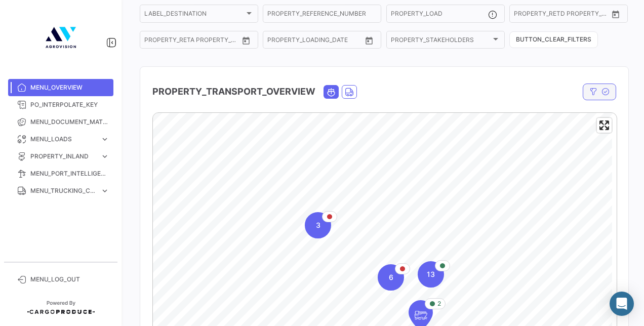
click at [590, 91] on icon "button" at bounding box center [593, 92] width 8 height 8
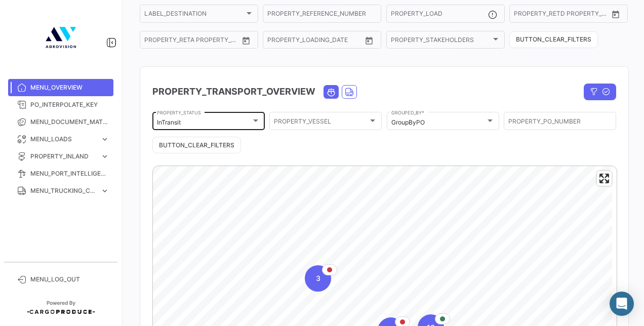
click at [251, 124] on div at bounding box center [255, 121] width 9 height 8
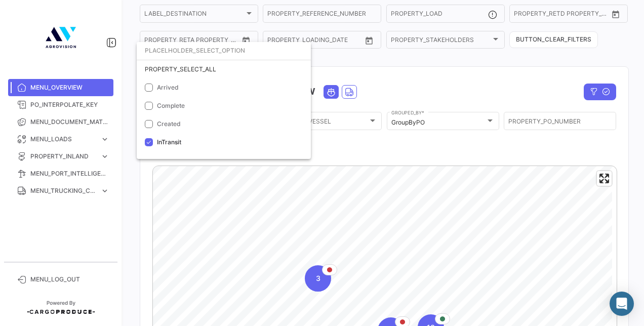
click at [428, 91] on div at bounding box center [322, 163] width 644 height 326
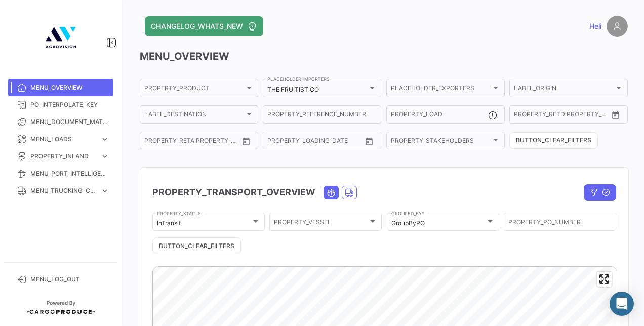
scroll to position [0, 0]
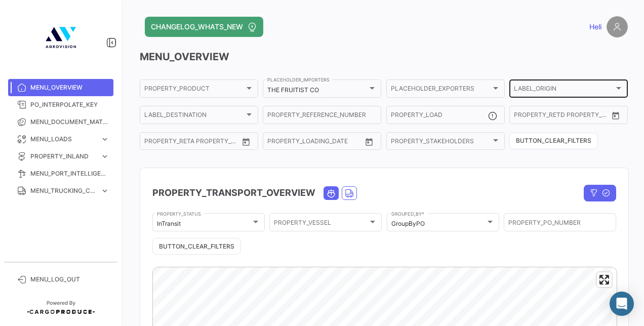
click at [564, 91] on div "LABEL_ORIGIN" at bounding box center [564, 90] width 100 height 7
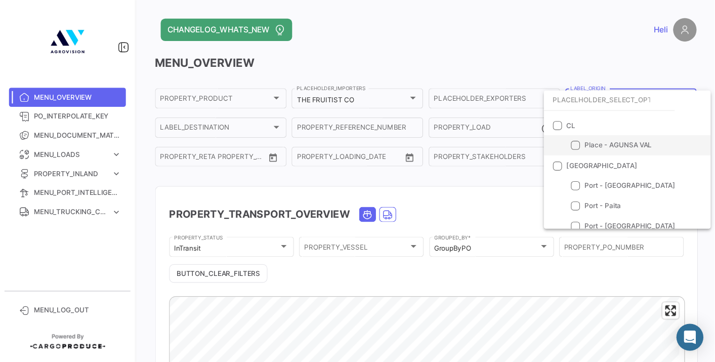
scroll to position [21, 0]
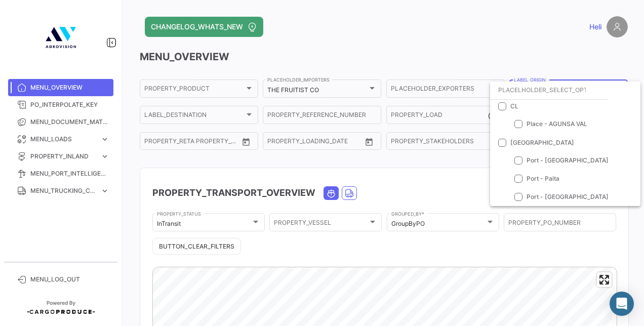
click at [498, 47] on div at bounding box center [322, 163] width 644 height 326
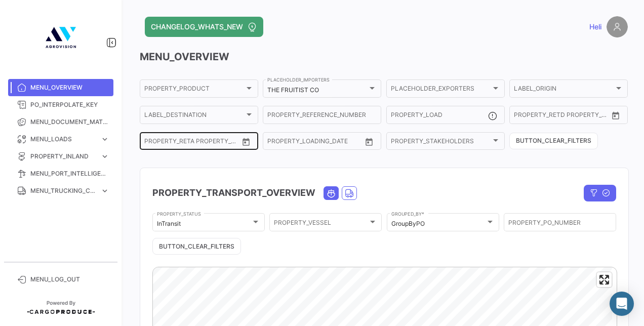
click at [249, 144] on icon "Open calendar" at bounding box center [246, 142] width 9 height 9
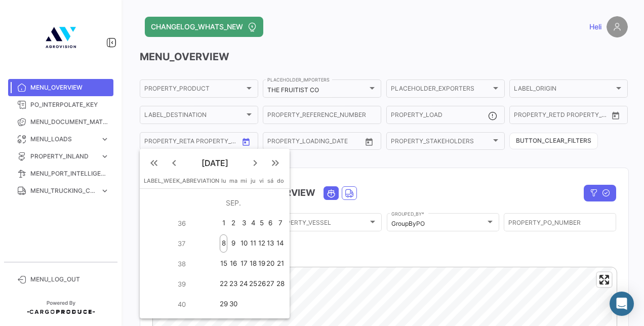
click at [442, 44] on div at bounding box center [322, 163] width 644 height 326
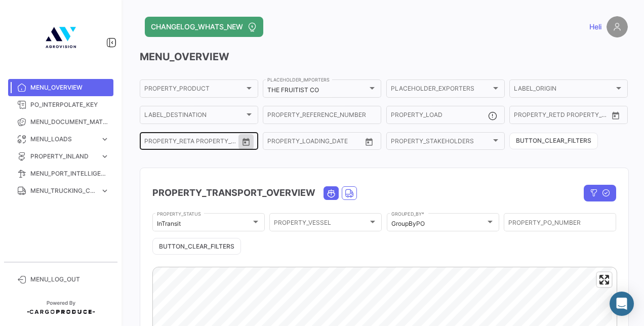
click at [249, 143] on icon "Open calendar" at bounding box center [246, 142] width 9 height 9
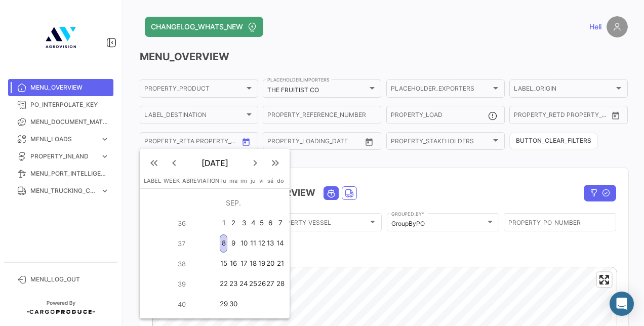
click at [231, 243] on div "9" at bounding box center [233, 243] width 10 height 18
type input "9/9/2025"
click at [259, 262] on div "19" at bounding box center [262, 264] width 8 height 18
type input "19/9/2025"
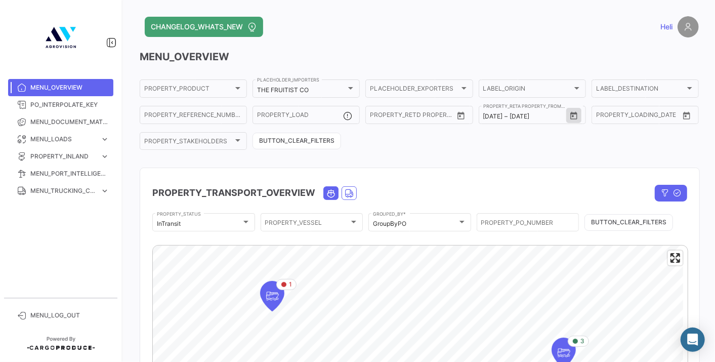
drag, startPoint x: 644, startPoint y: 1, endPoint x: 414, endPoint y: 51, distance: 235.2
click at [414, 51] on h3 "MENU_OVERVIEW" at bounding box center [420, 57] width 560 height 14
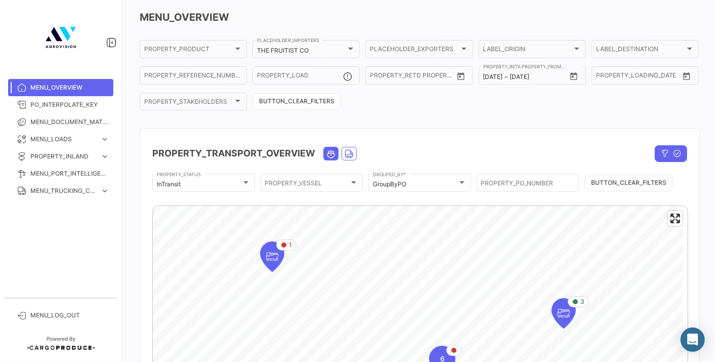
scroll to position [0, 0]
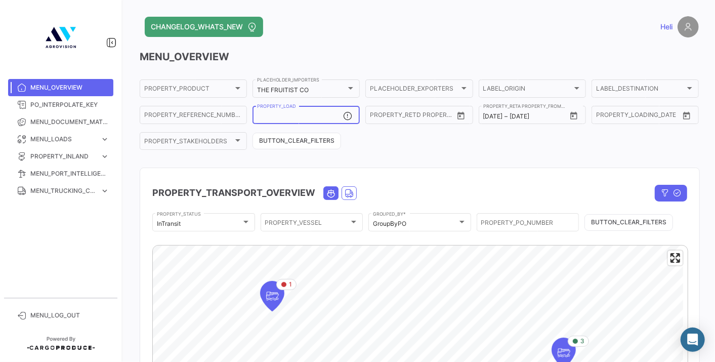
click at [280, 115] on input "PROPERTY_LOAD" at bounding box center [300, 116] width 86 height 7
click at [608, 30] on div "Heli" at bounding box center [574, 26] width 252 height 21
click at [487, 146] on div "PROPERTY_PRODUCT PROPERTY_PRODUCT THE FRUITIST CO PLACEHOLDER_IMPORTERS PLACEHO…" at bounding box center [420, 114] width 560 height 73
click at [51, 117] on span "MENU_DOCUMENT_MATRIX" at bounding box center [69, 121] width 79 height 9
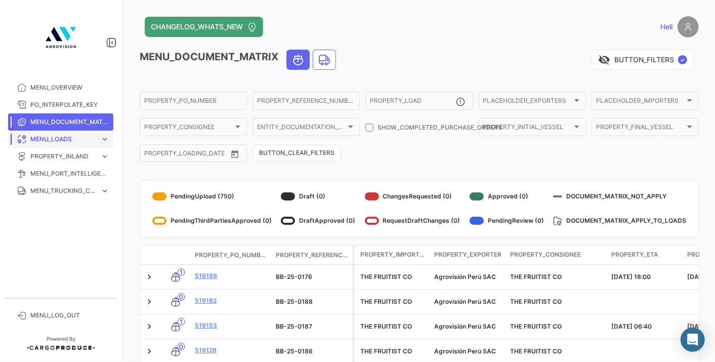
click at [68, 141] on span "MENU_LOADS" at bounding box center [63, 139] width 66 height 9
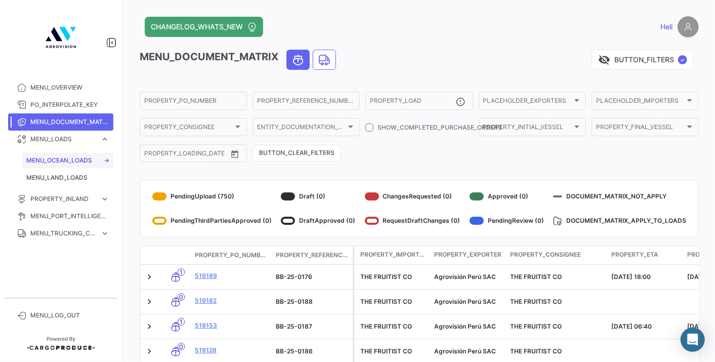
click at [60, 158] on span "MENU_OCEAN_LOADS" at bounding box center [59, 160] width 66 height 9
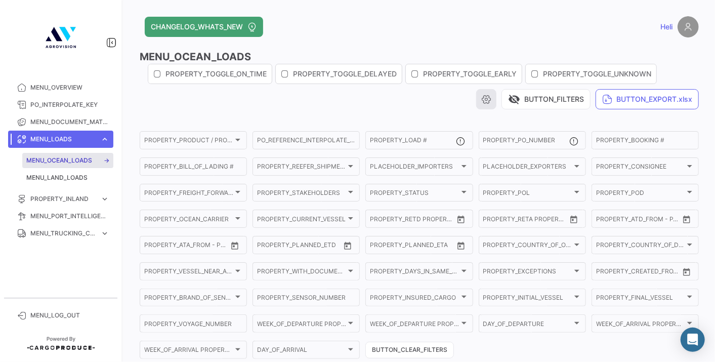
click at [486, 97] on button "button" at bounding box center [486, 99] width 20 height 20
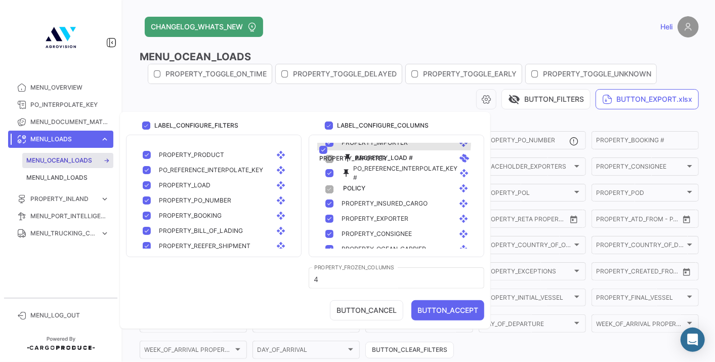
scroll to position [36, 0]
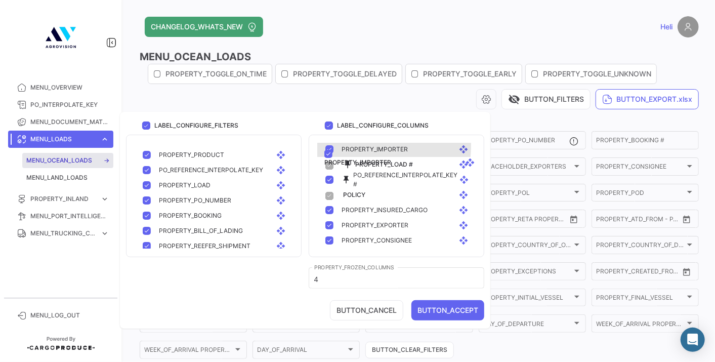
drag, startPoint x: 384, startPoint y: 186, endPoint x: 391, endPoint y: 153, distance: 34.1
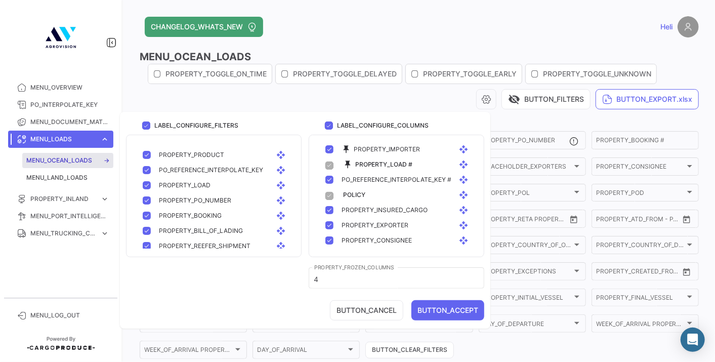
scroll to position [92, 0]
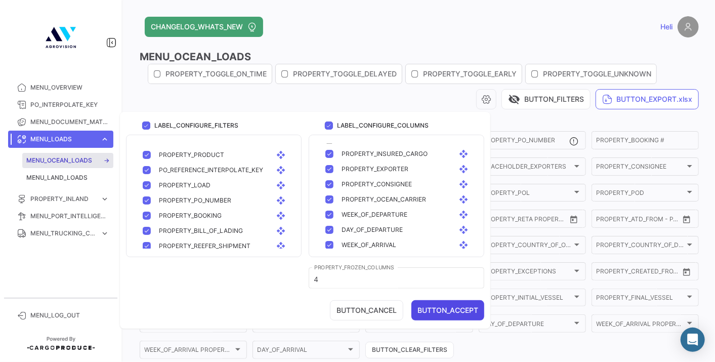
click at [441, 311] on button "BUTTON_ACCEPT" at bounding box center [448, 310] width 73 height 20
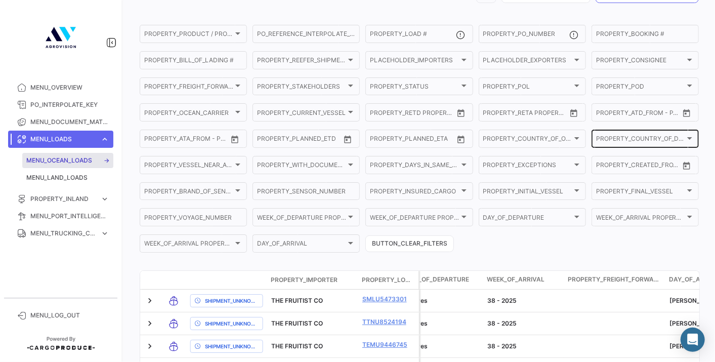
scroll to position [0, 0]
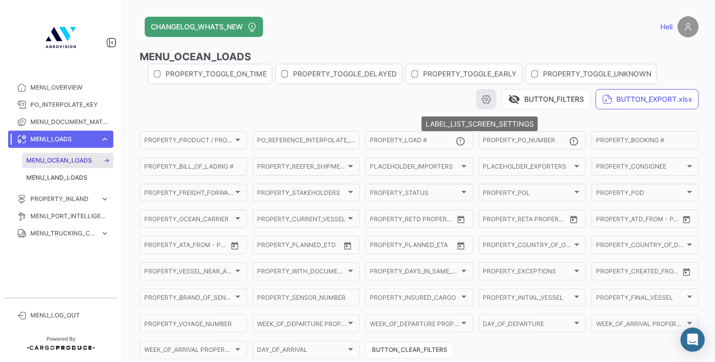
click at [482, 100] on icon "button" at bounding box center [487, 99] width 10 height 10
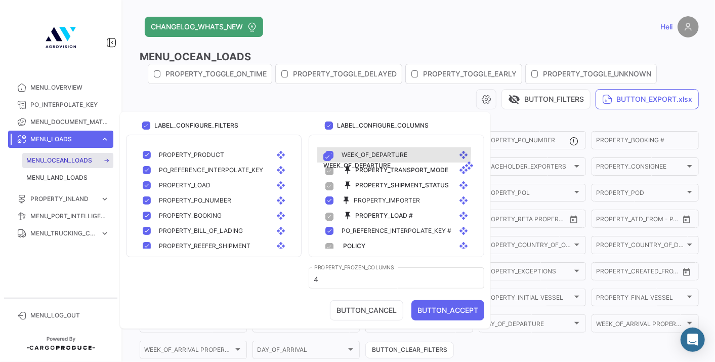
drag, startPoint x: 377, startPoint y: 191, endPoint x: 383, endPoint y: 155, distance: 35.9
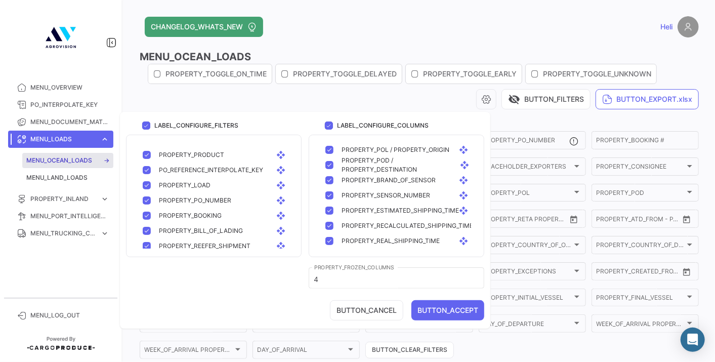
click at [457, 296] on div "4 PROPERTY_FROZEN_COLUMNS" at bounding box center [397, 282] width 176 height 31
click at [458, 311] on button "BUTTON_ACCEPT" at bounding box center [448, 310] width 73 height 20
click at [434, 306] on div "PROPERTY_INSURED_CARGO PROPERTY_INSURED_CARGO" at bounding box center [419, 297] width 98 height 20
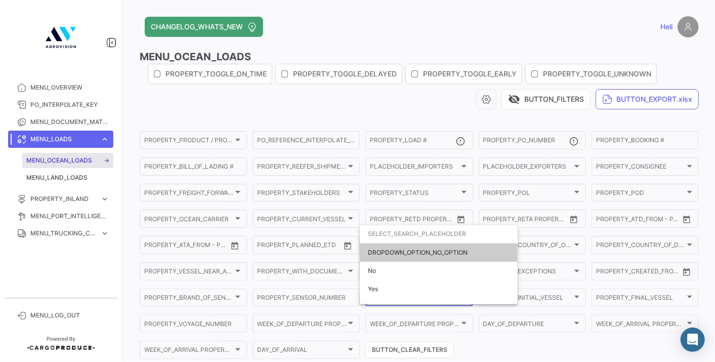
click at [644, 154] on div at bounding box center [357, 181] width 715 height 362
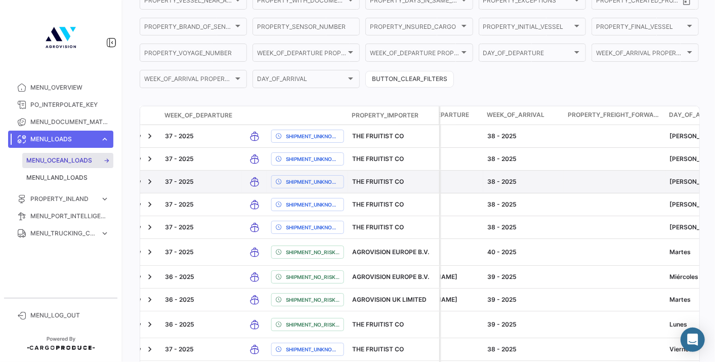
scroll to position [281, 0]
